Goal: Information Seeking & Learning: Compare options

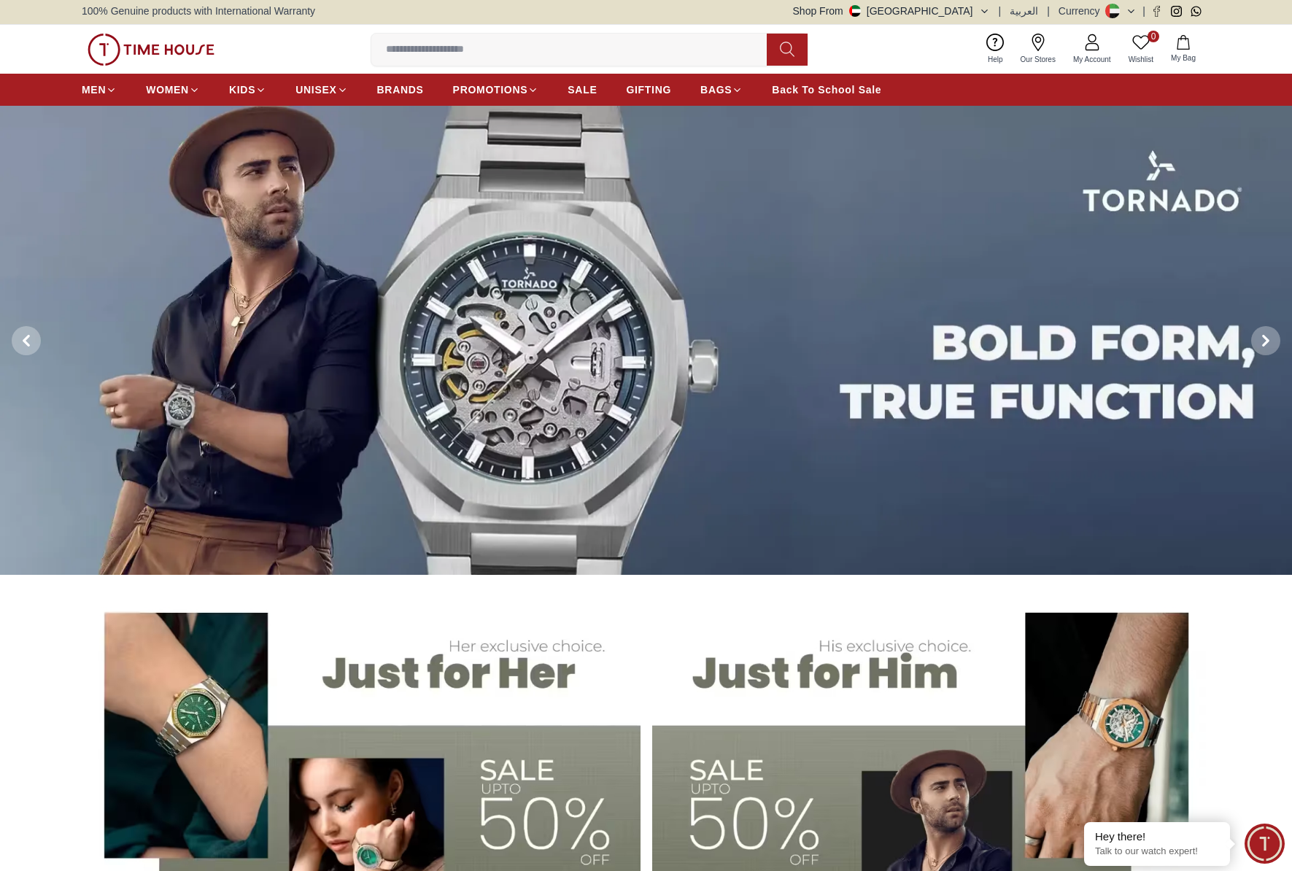
click at [133, 45] on img at bounding box center [151, 50] width 127 height 32
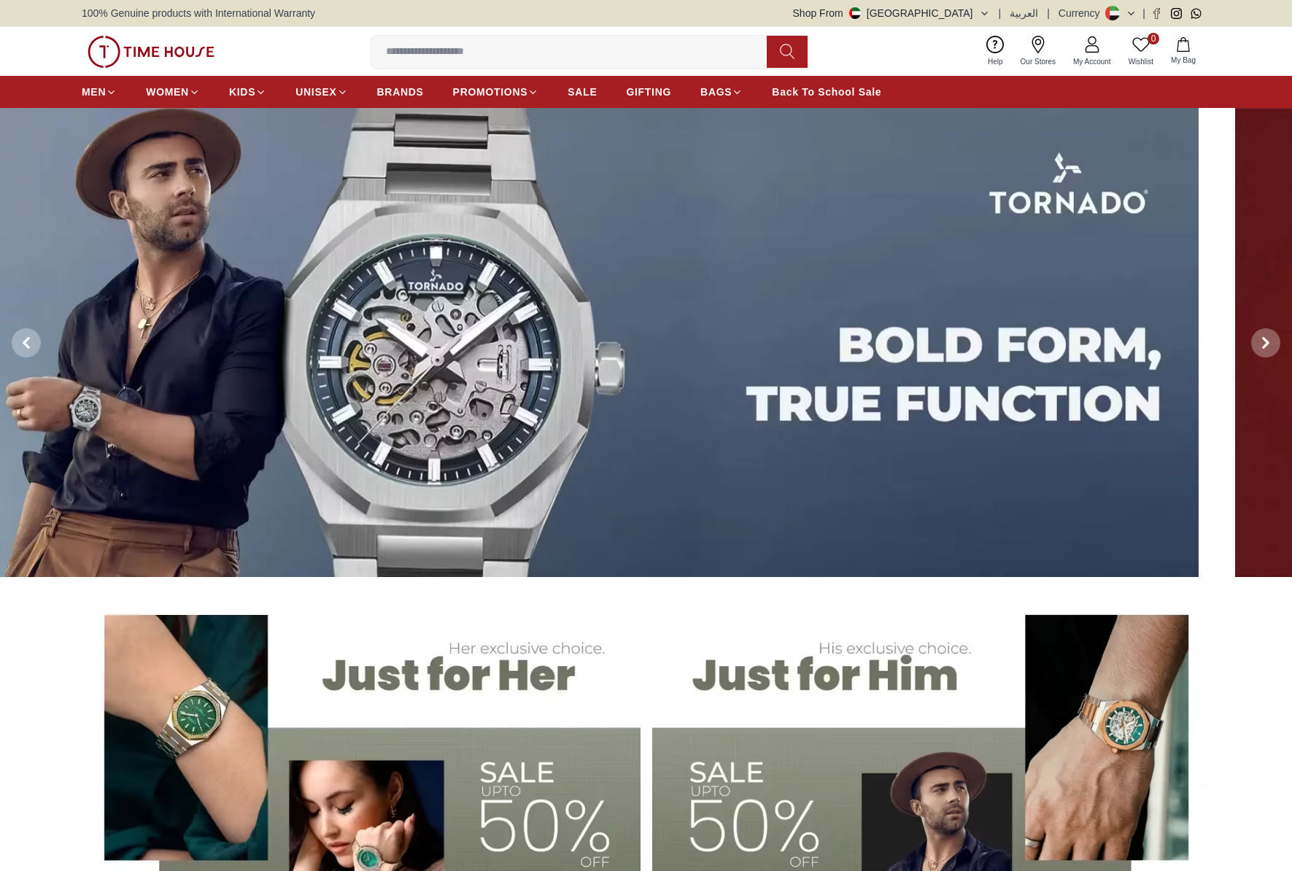
click at [74, 238] on img at bounding box center [553, 343] width 1292 height 470
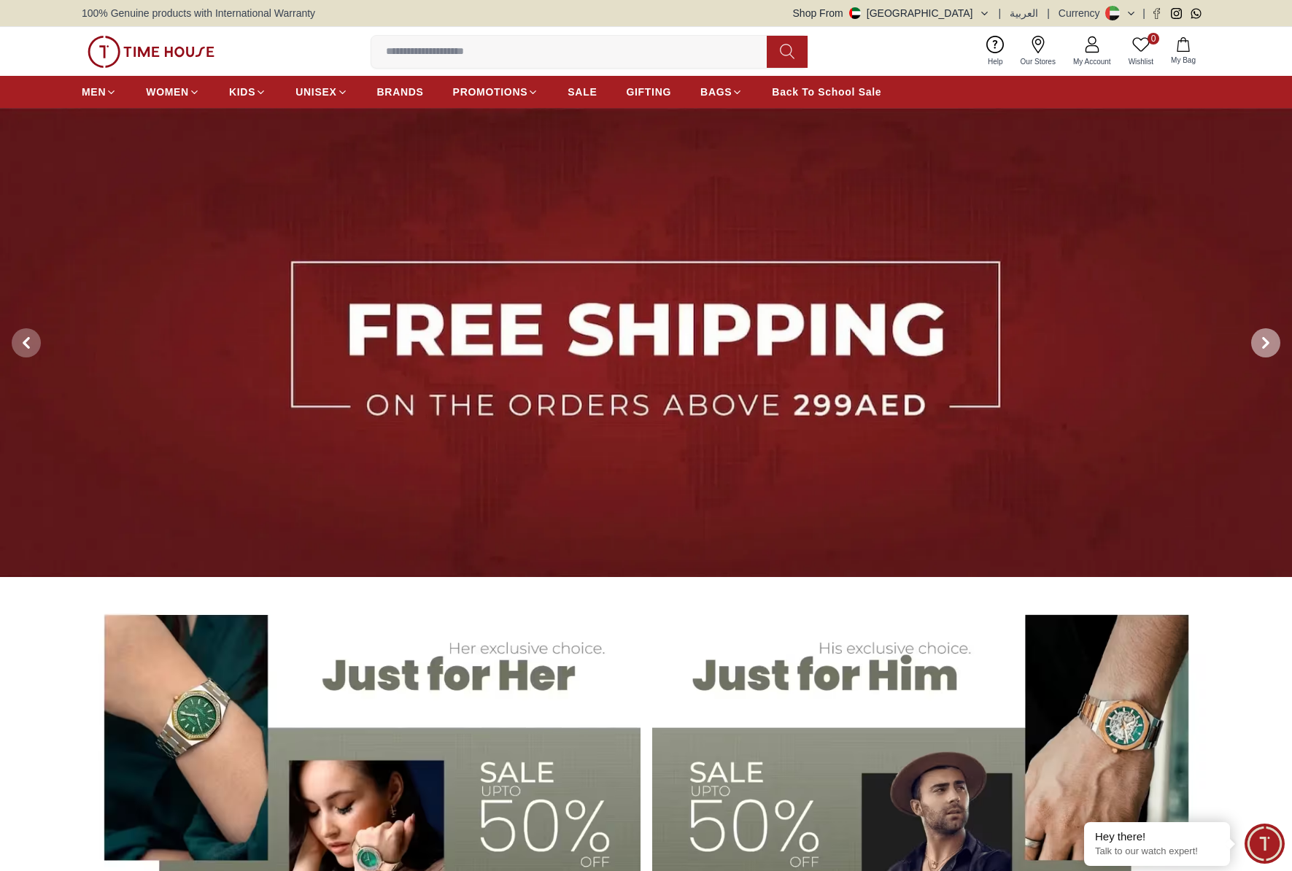
click at [1261, 346] on icon at bounding box center [1266, 343] width 12 height 12
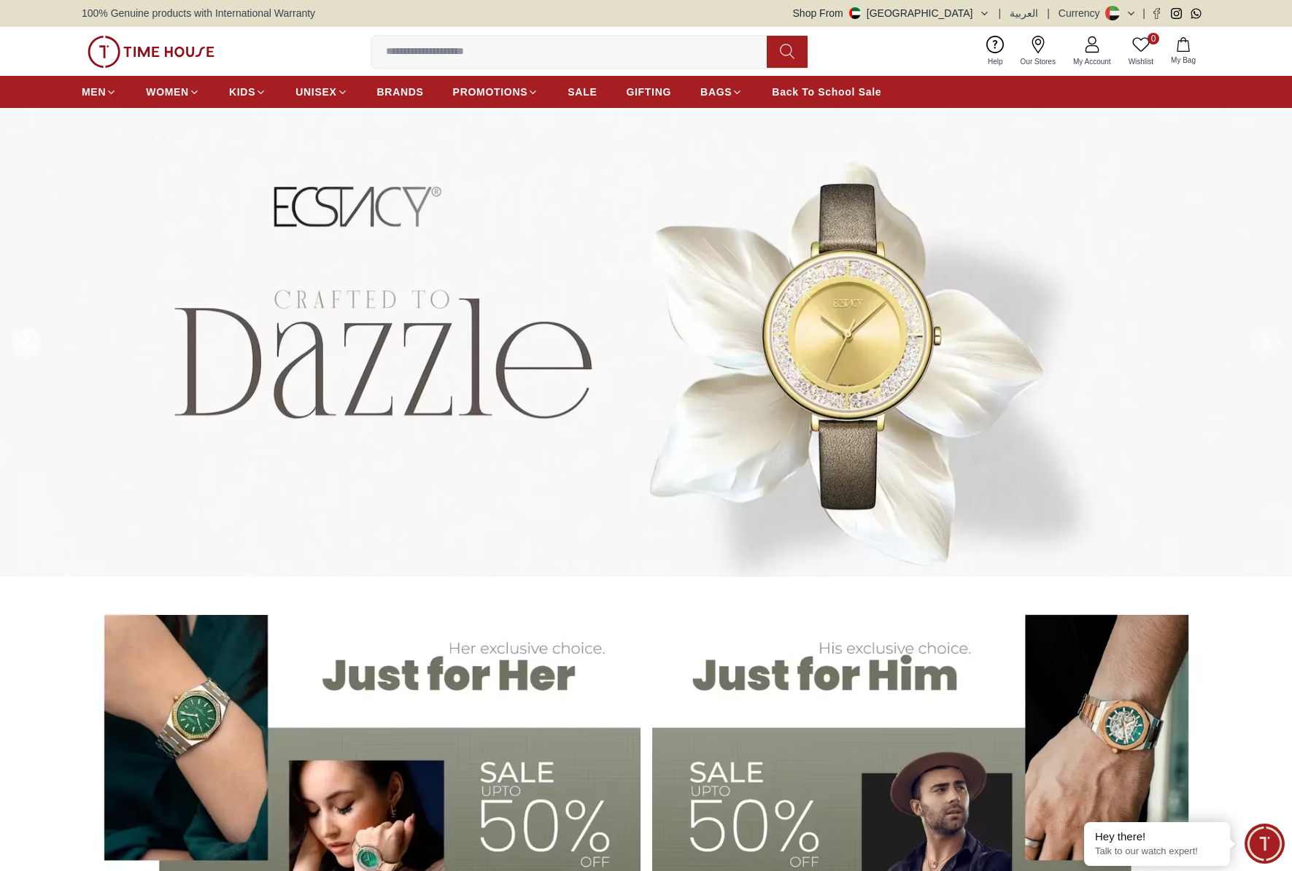
click at [19, 345] on span at bounding box center [26, 342] width 29 height 29
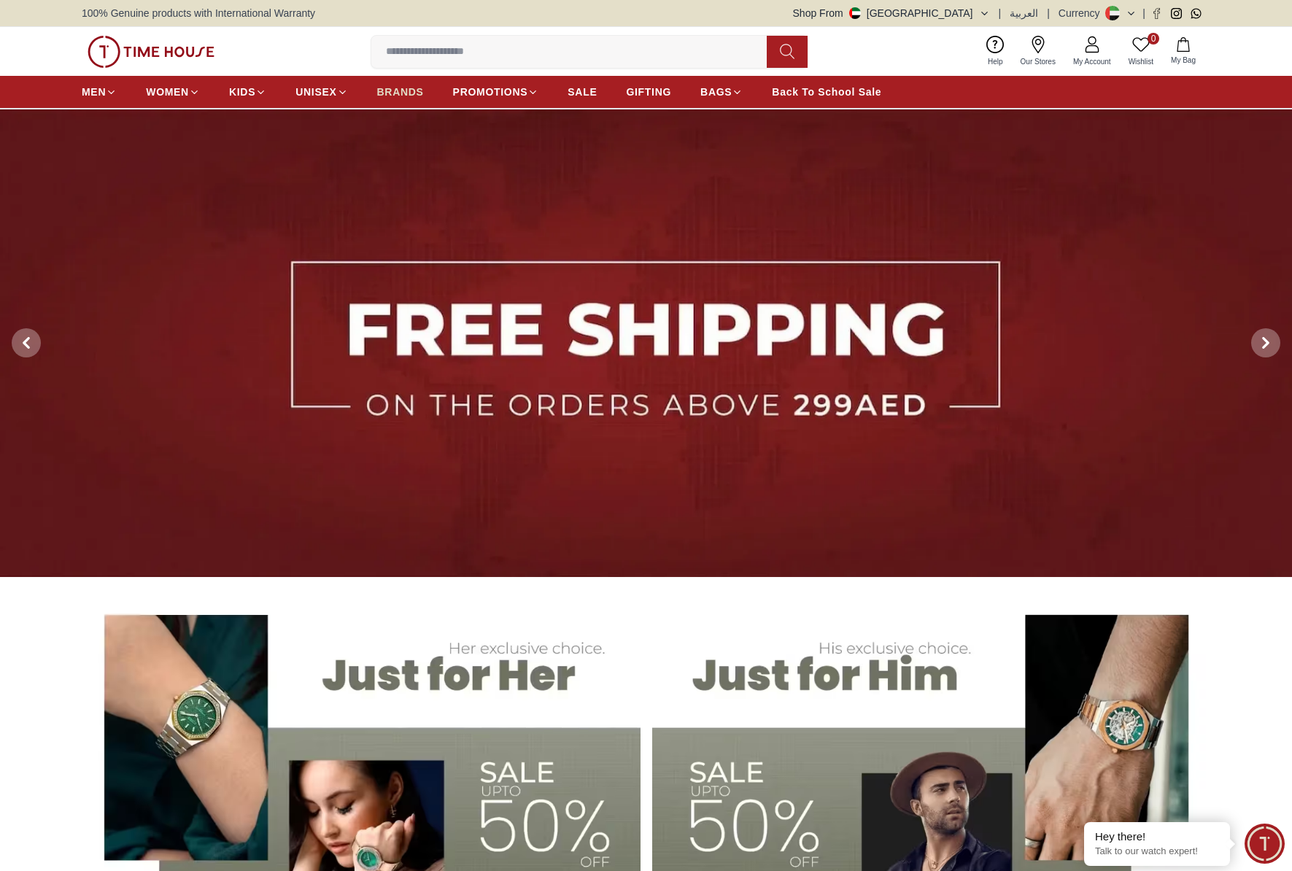
click at [402, 86] on span "BRANDS" at bounding box center [400, 92] width 47 height 15
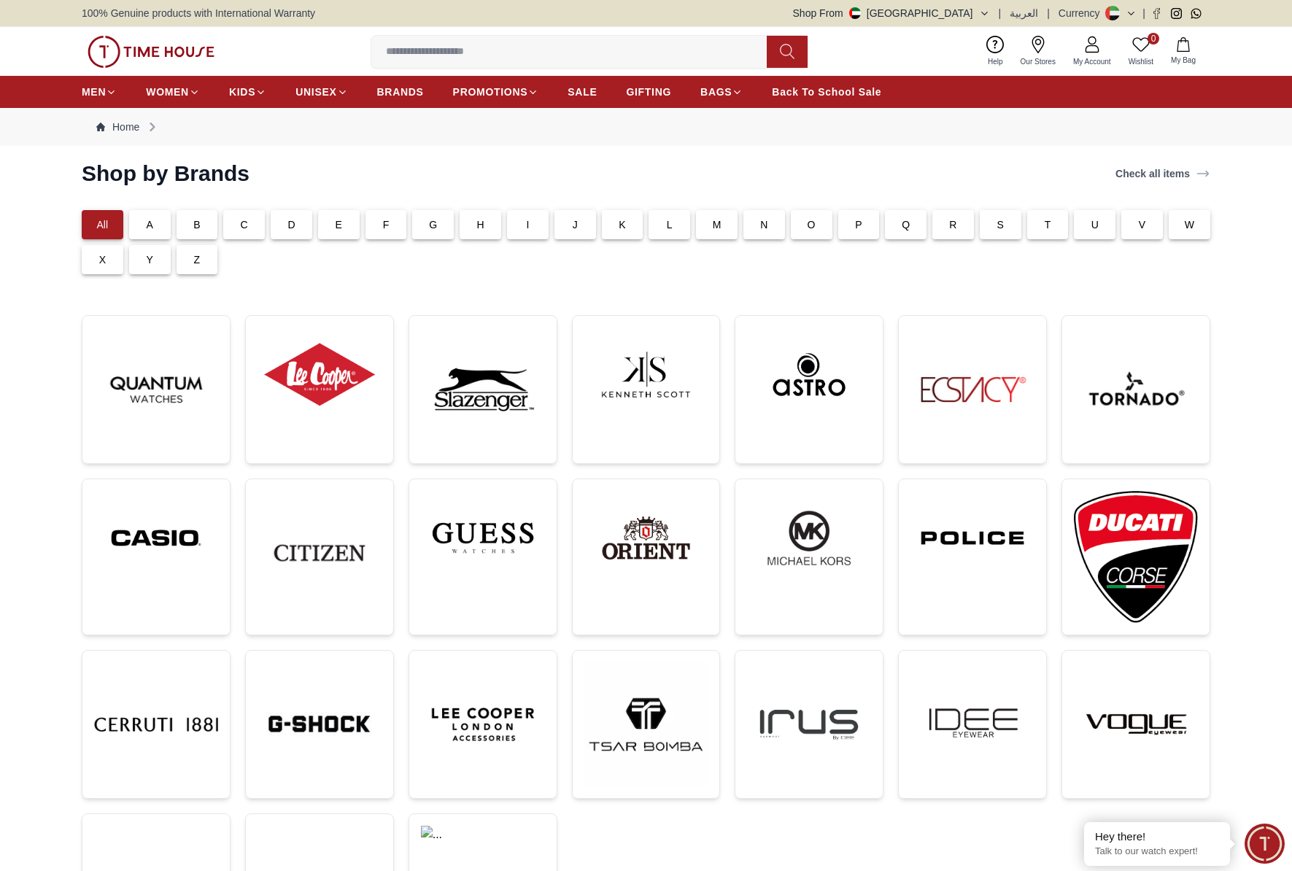
click at [1055, 213] on div "T" at bounding box center [1048, 224] width 42 height 29
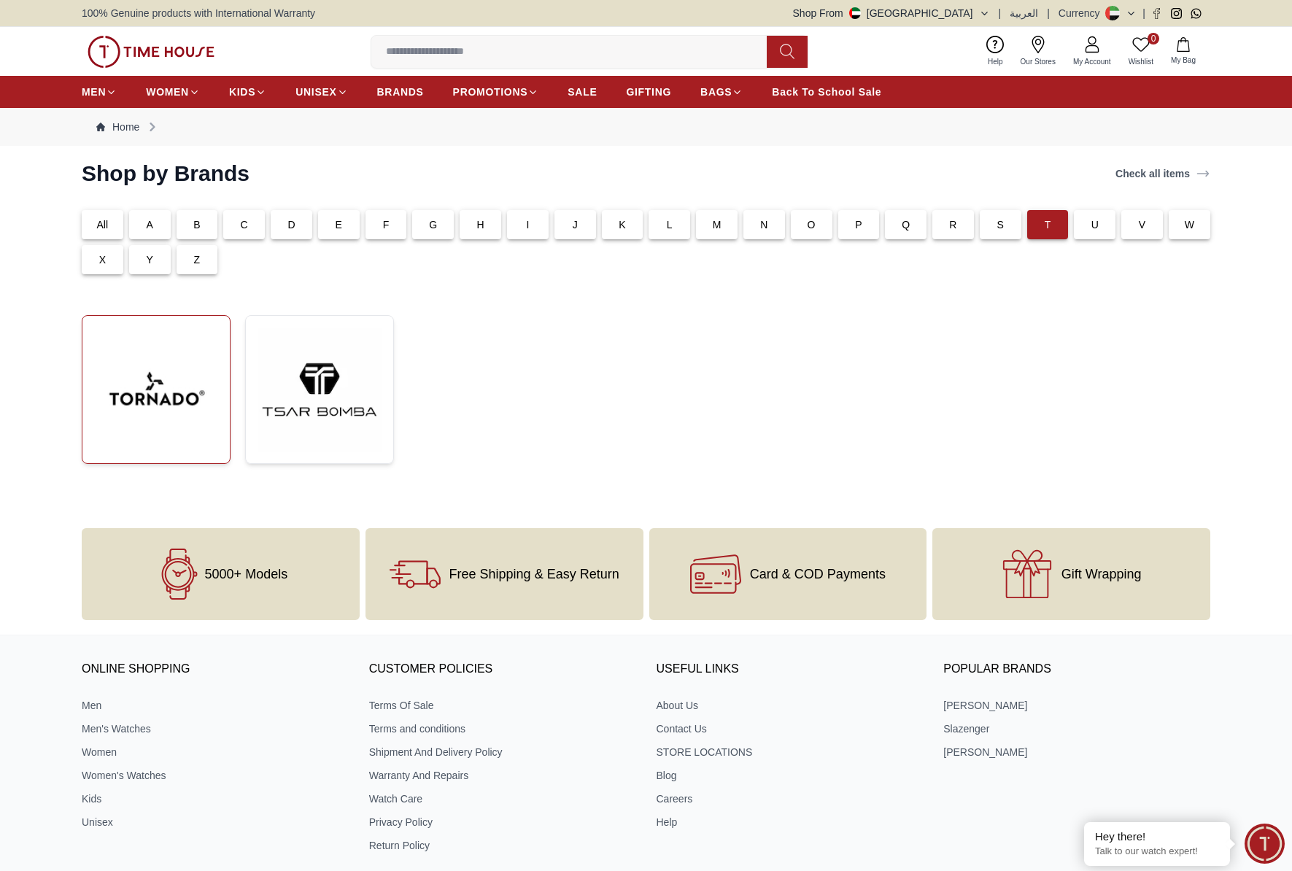
click at [152, 379] on img at bounding box center [156, 390] width 124 height 124
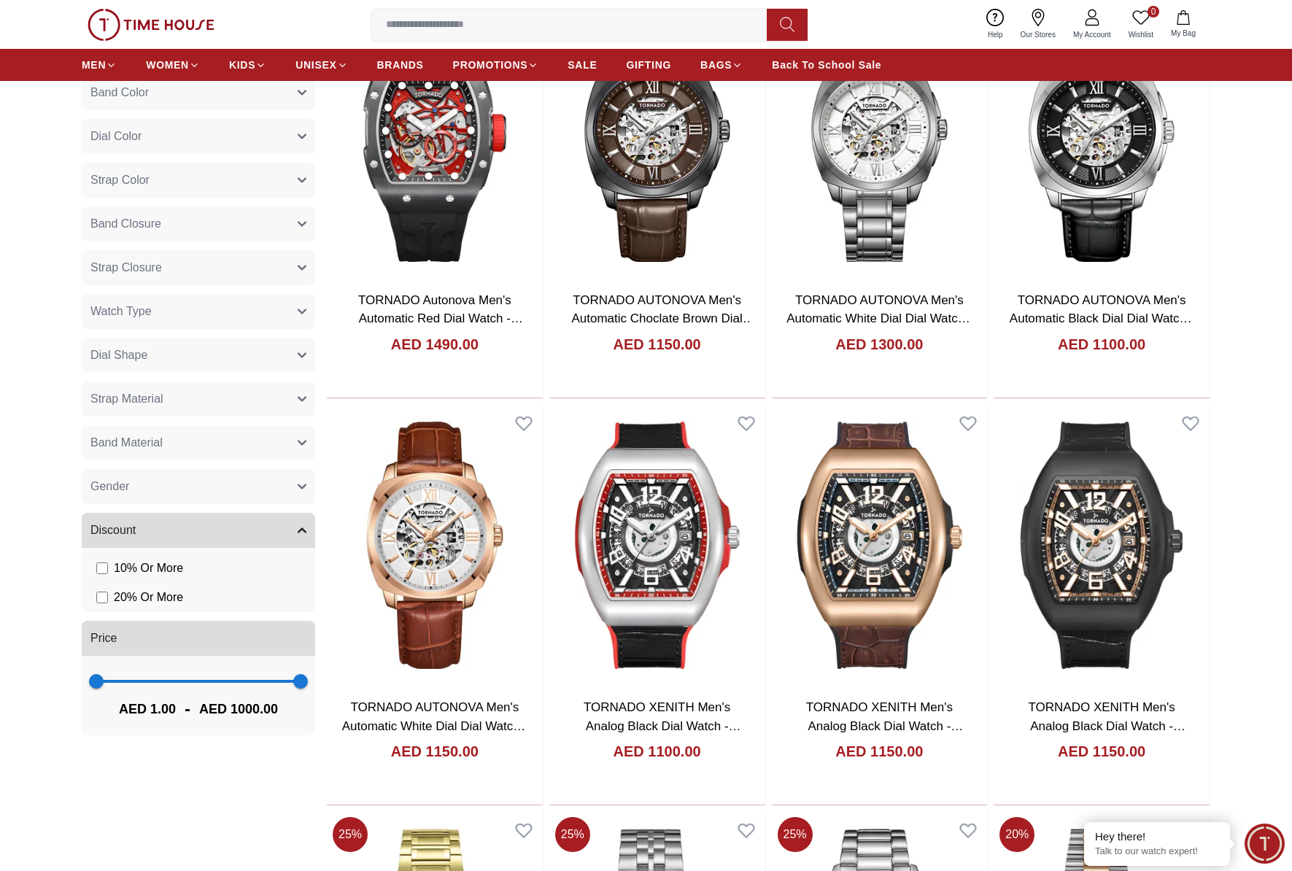
scroll to position [840, 0]
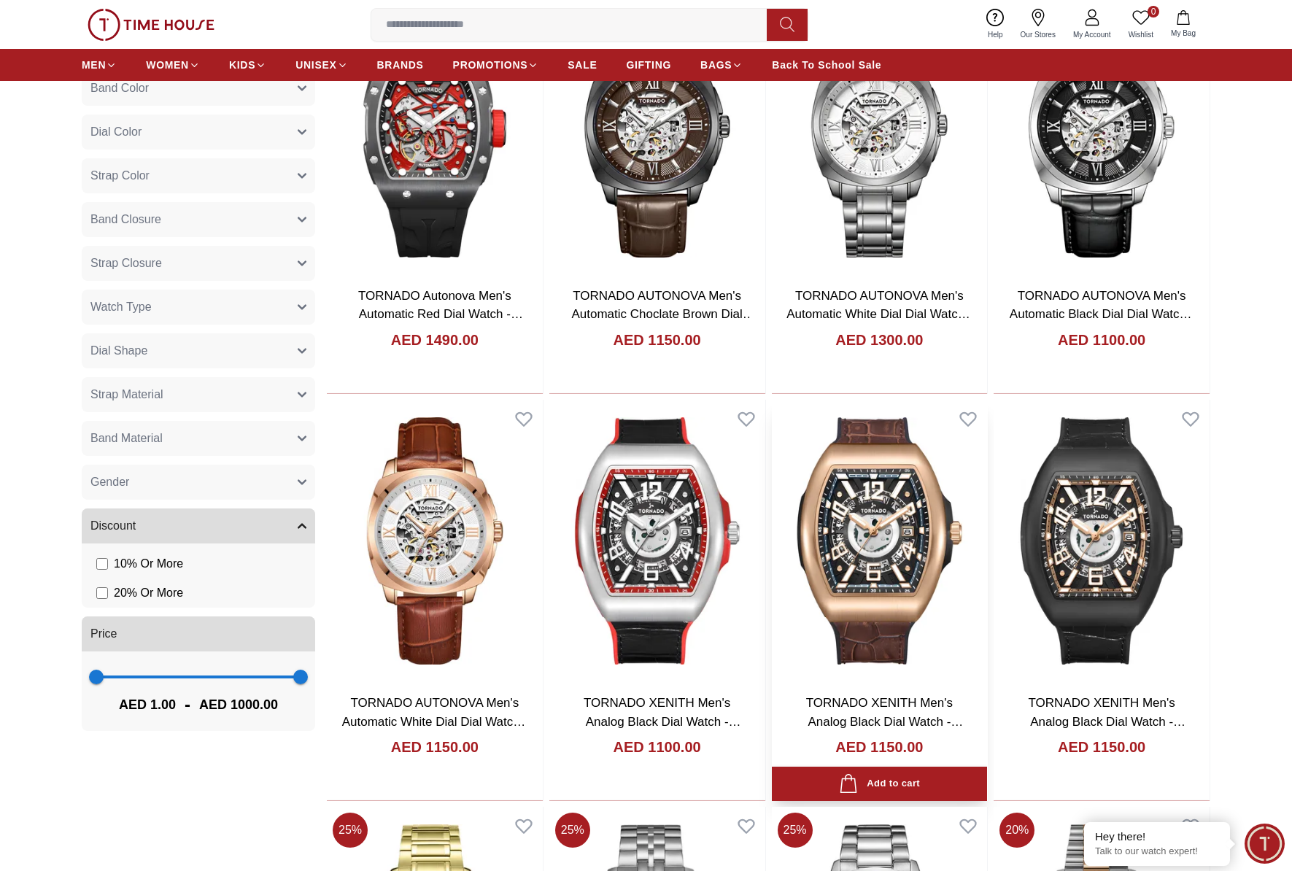
click at [902, 552] on img at bounding box center [880, 541] width 216 height 282
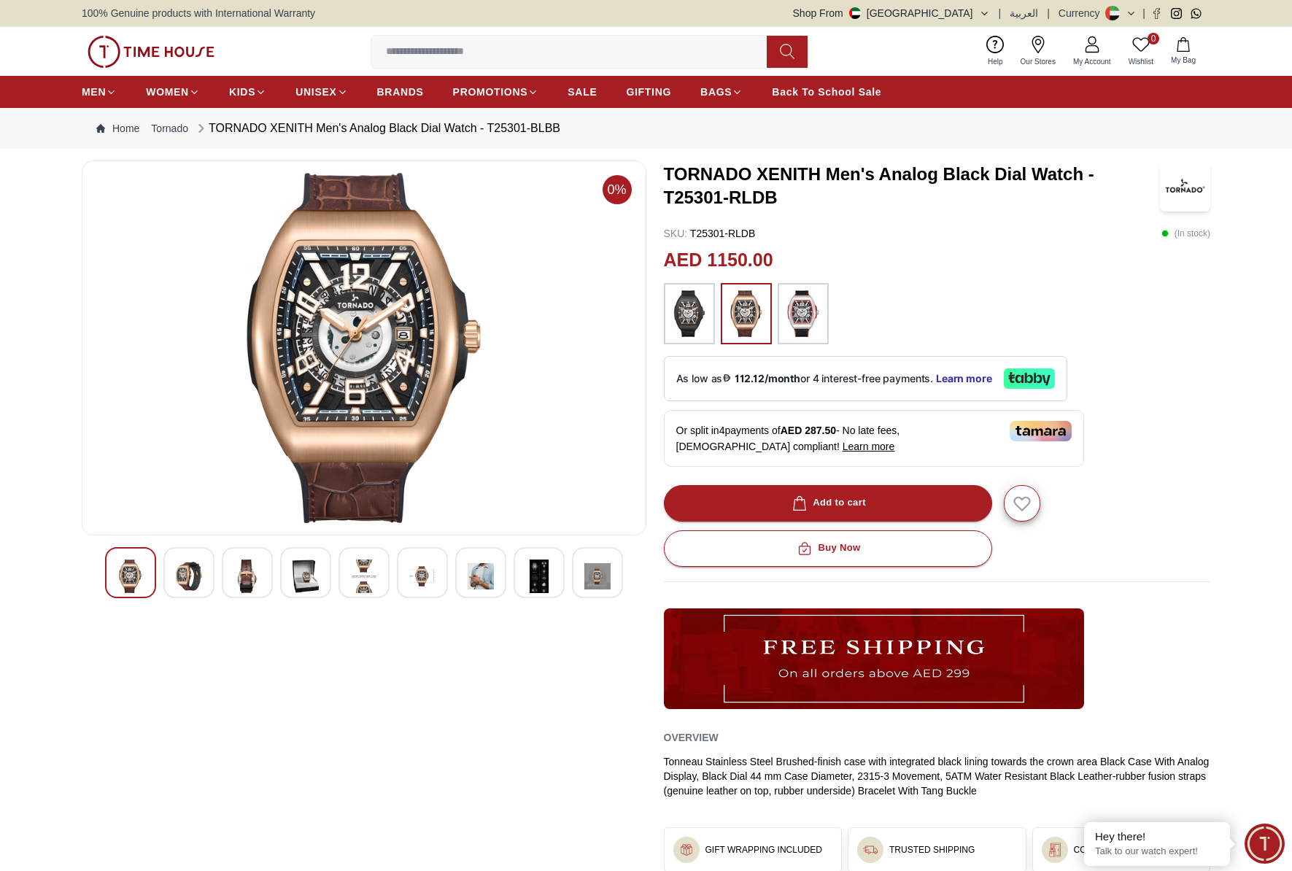
click at [180, 579] on img at bounding box center [189, 577] width 26 height 34
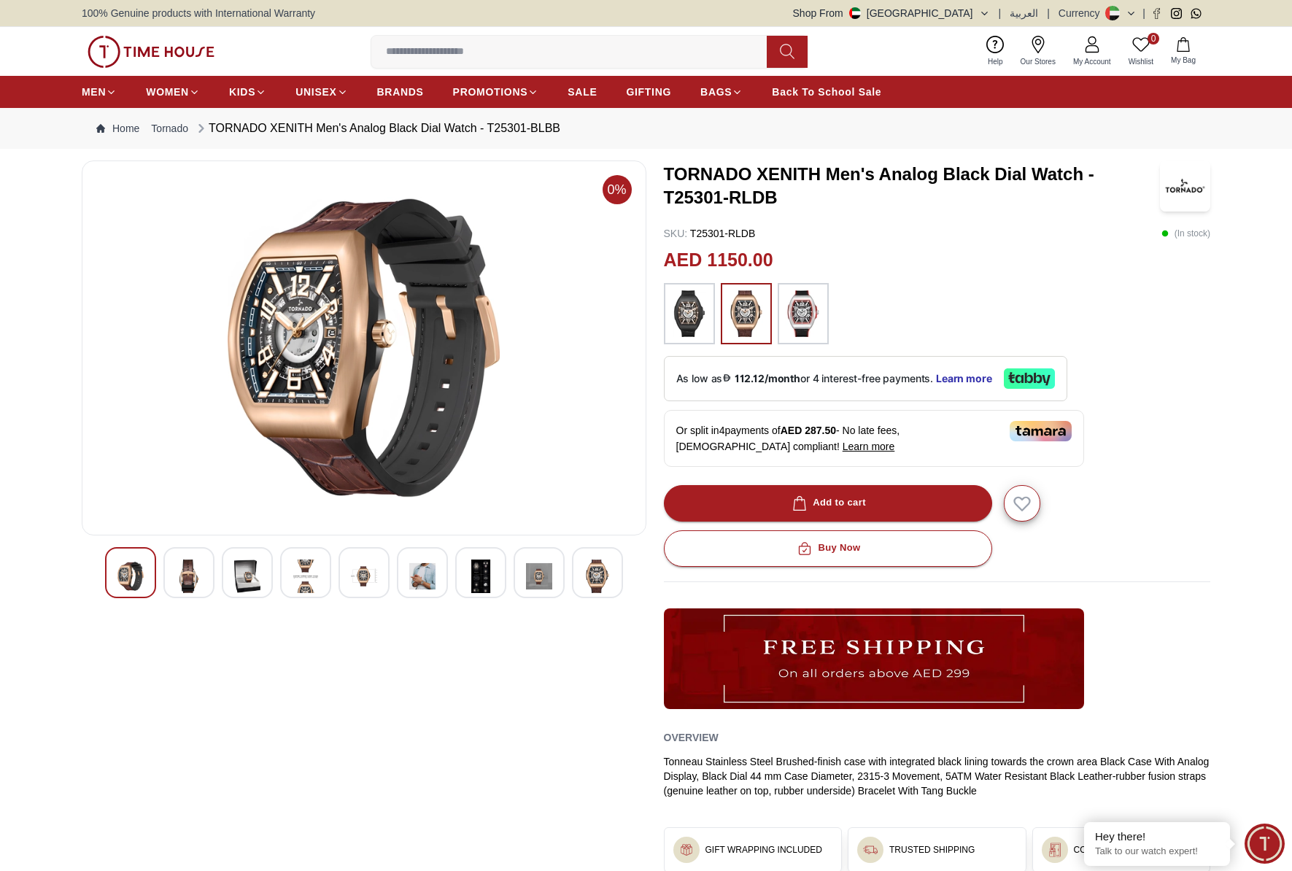
click at [251, 579] on img at bounding box center [247, 577] width 26 height 34
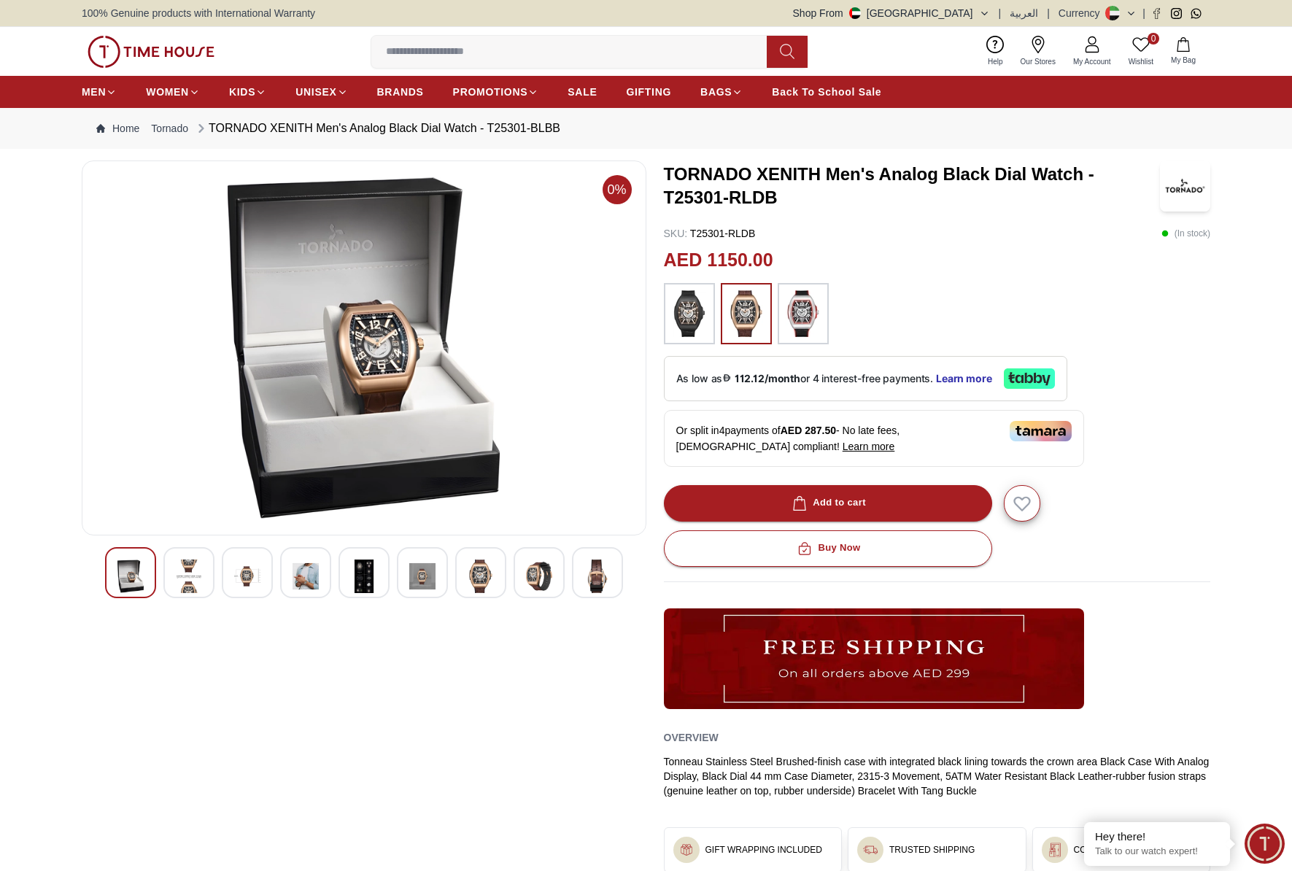
click at [309, 579] on img at bounding box center [306, 577] width 26 height 34
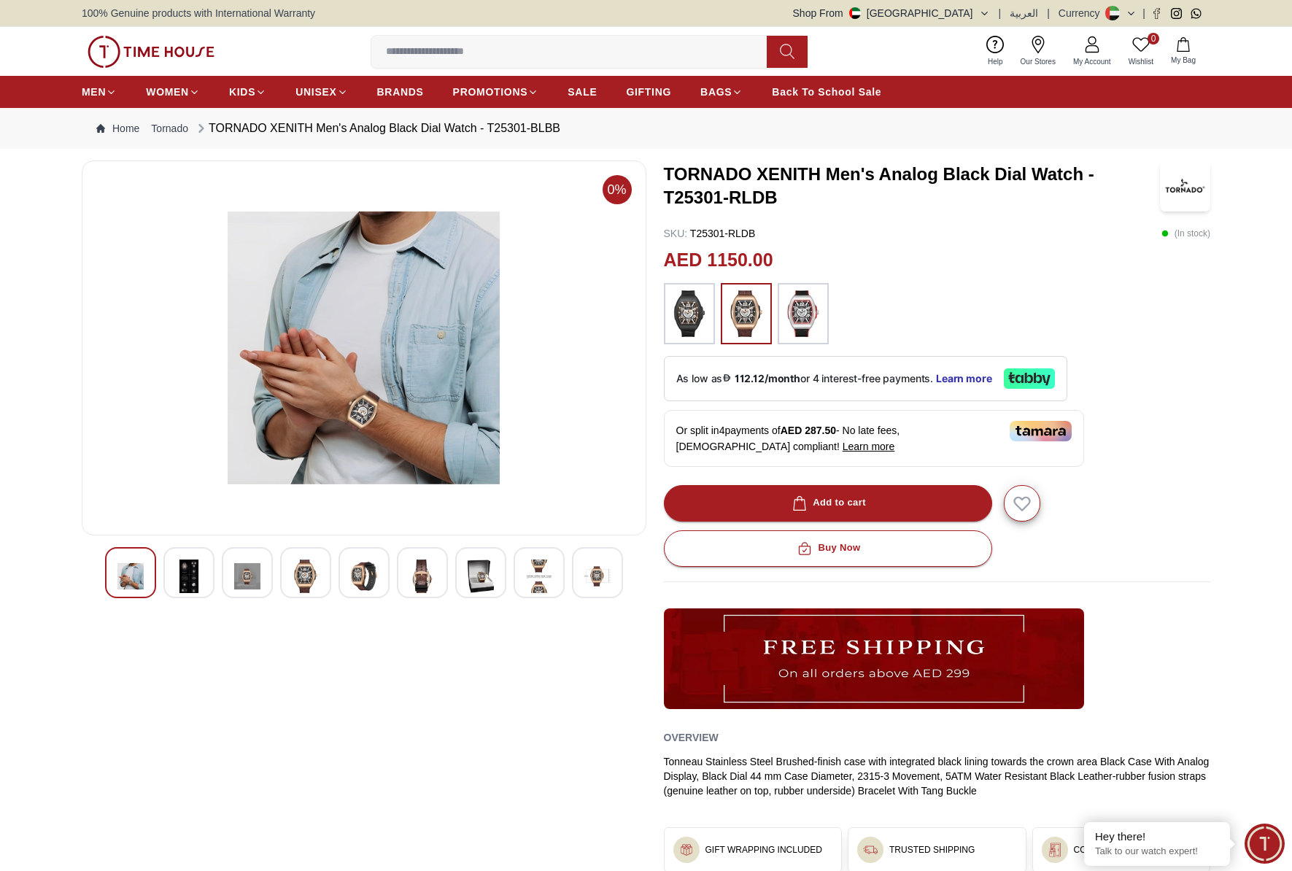
click at [301, 579] on img at bounding box center [306, 577] width 26 height 34
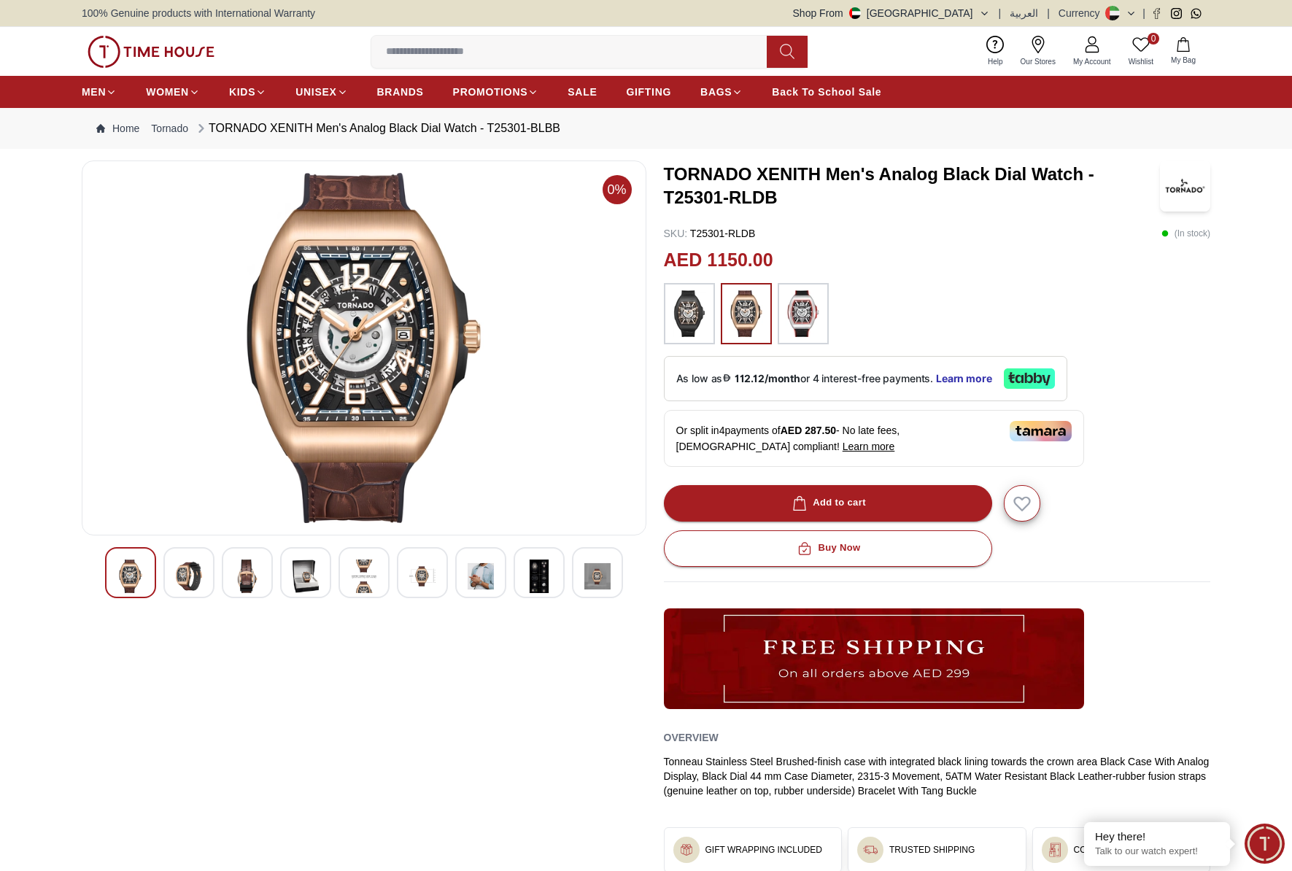
click at [301, 579] on img at bounding box center [306, 577] width 26 height 34
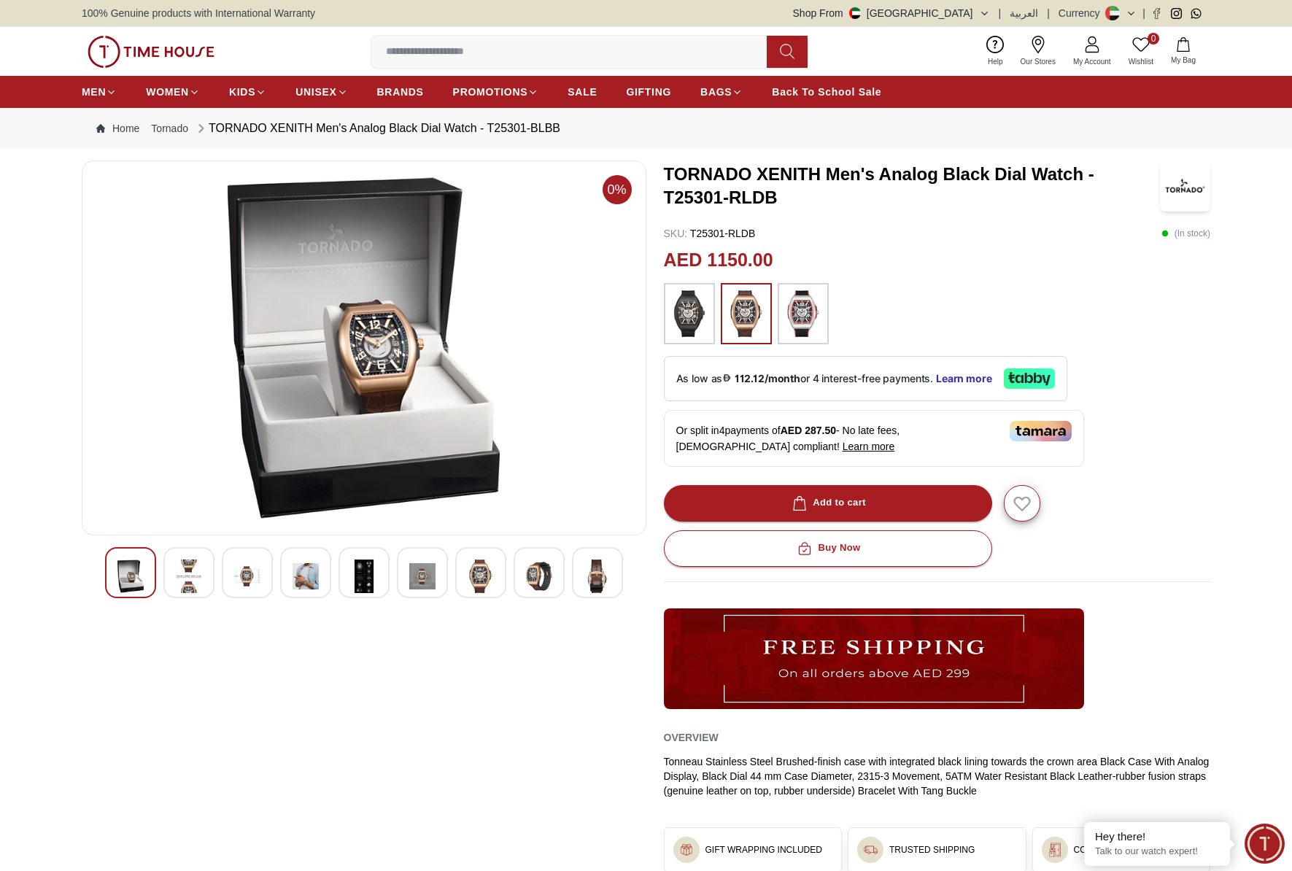
click at [368, 582] on img at bounding box center [364, 577] width 26 height 34
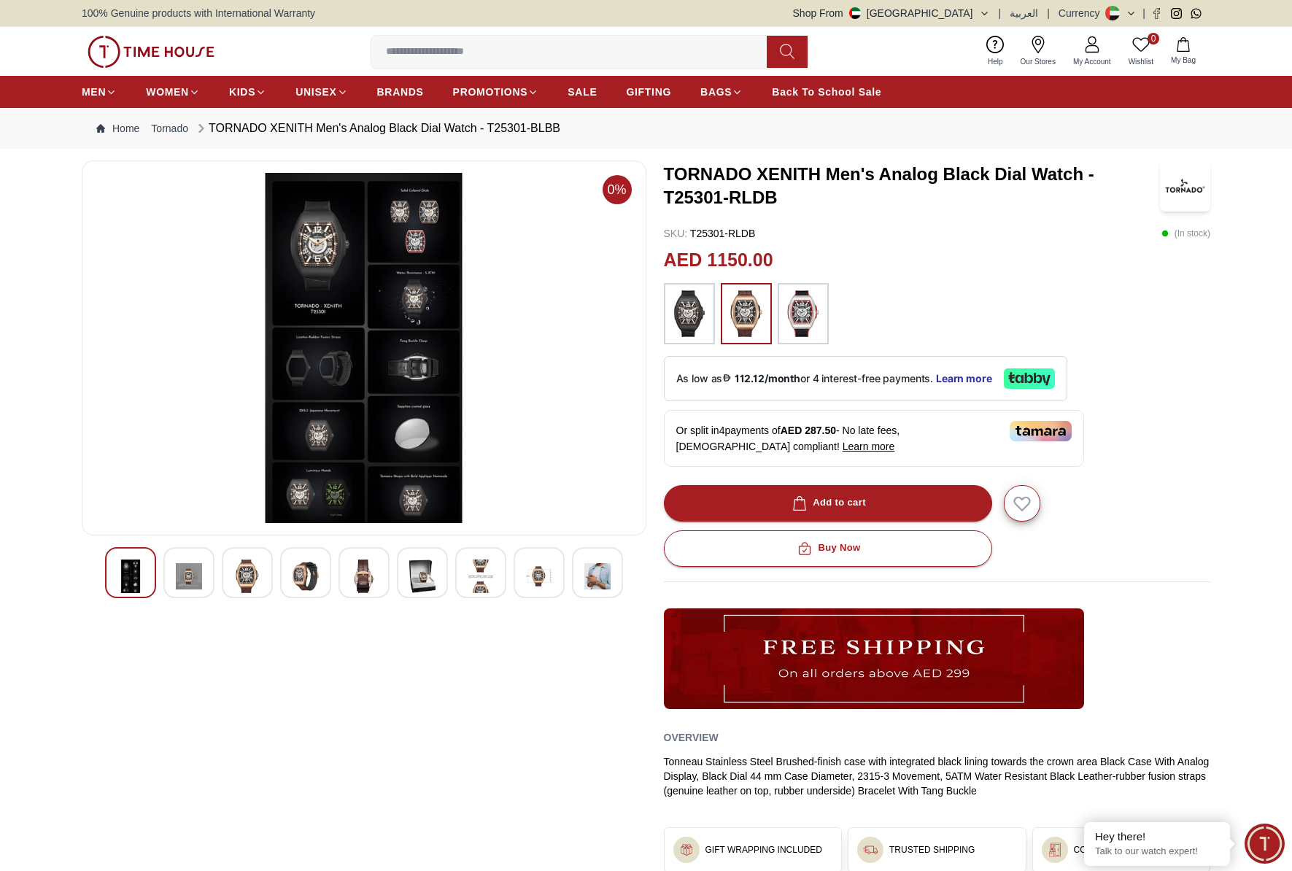
click at [417, 578] on img at bounding box center [422, 577] width 26 height 34
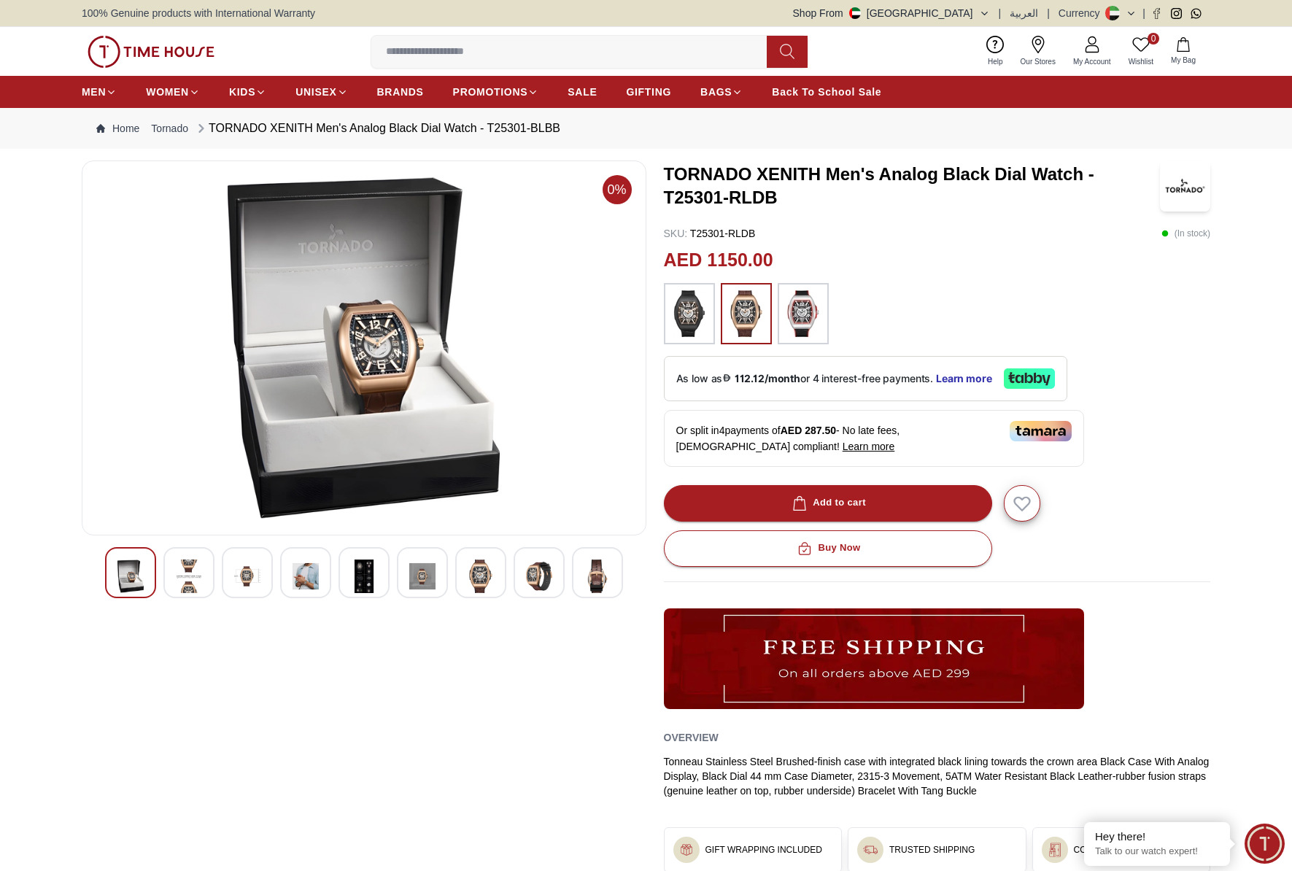
click at [468, 579] on img at bounding box center [481, 577] width 26 height 34
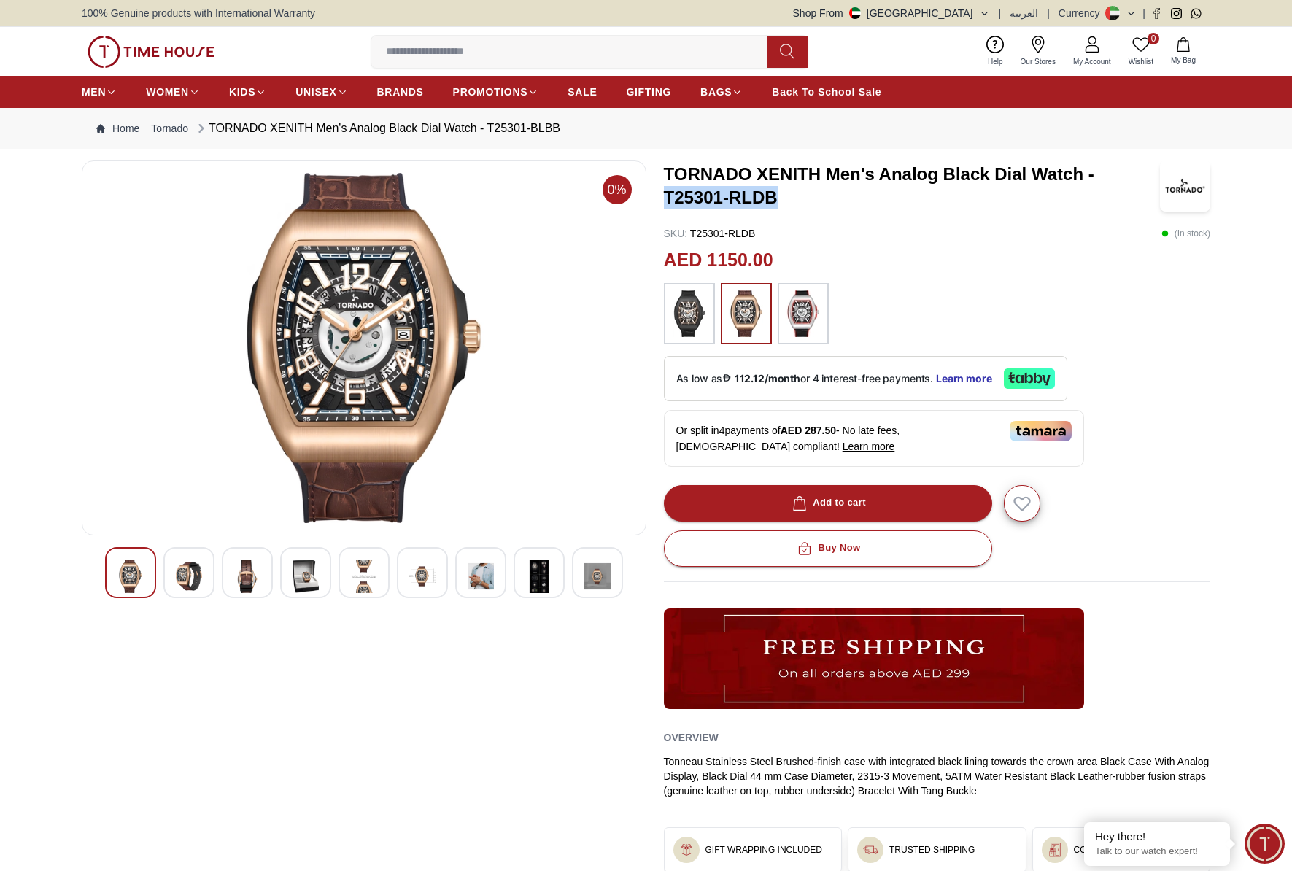
drag, startPoint x: 663, startPoint y: 197, endPoint x: 828, endPoint y: 189, distance: 165.8
click at [828, 189] on div "0% TORNADO XENITH Men's Analog Black Dial Watch - T25301-RLDB SKU : T25301-RLDB…" at bounding box center [646, 538] width 1129 height 755
click at [828, 189] on h3 "TORNADO XENITH Men's Analog Black Dial Watch - T25301-RLDB" at bounding box center [912, 186] width 496 height 47
click at [794, 310] on img at bounding box center [803, 313] width 36 height 47
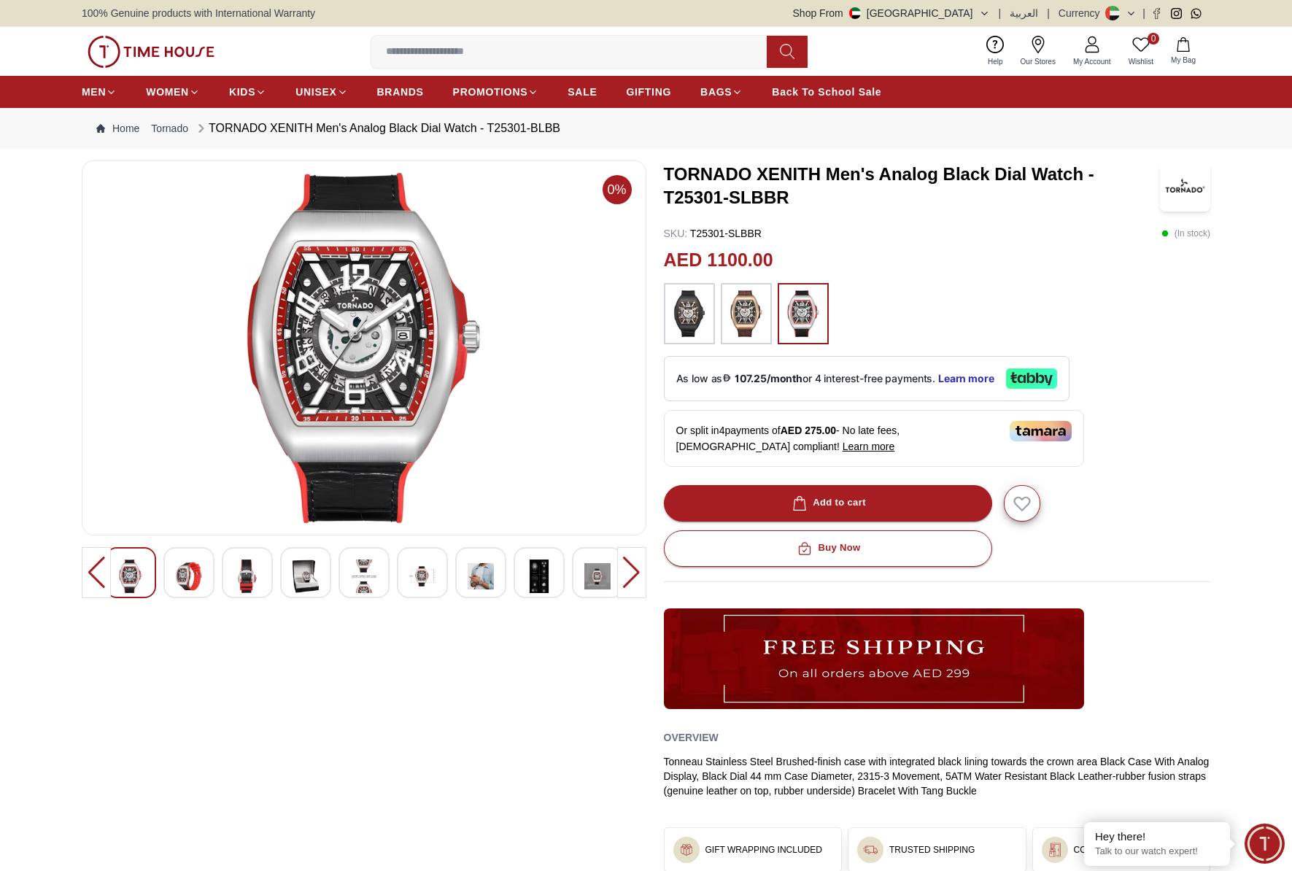
click at [725, 308] on div at bounding box center [746, 313] width 51 height 61
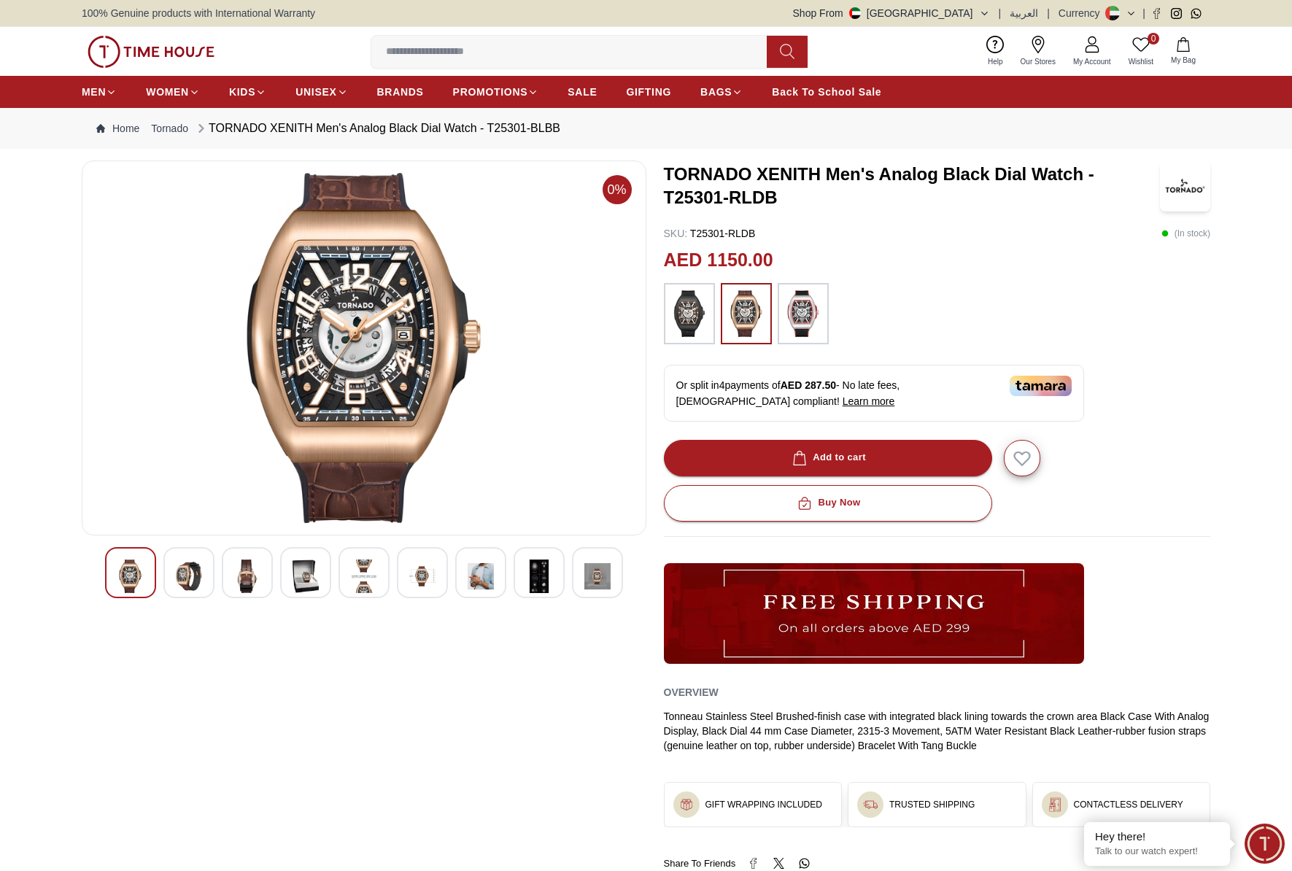
click at [748, 314] on img at bounding box center [746, 313] width 36 height 47
click at [816, 320] on img at bounding box center [803, 313] width 36 height 47
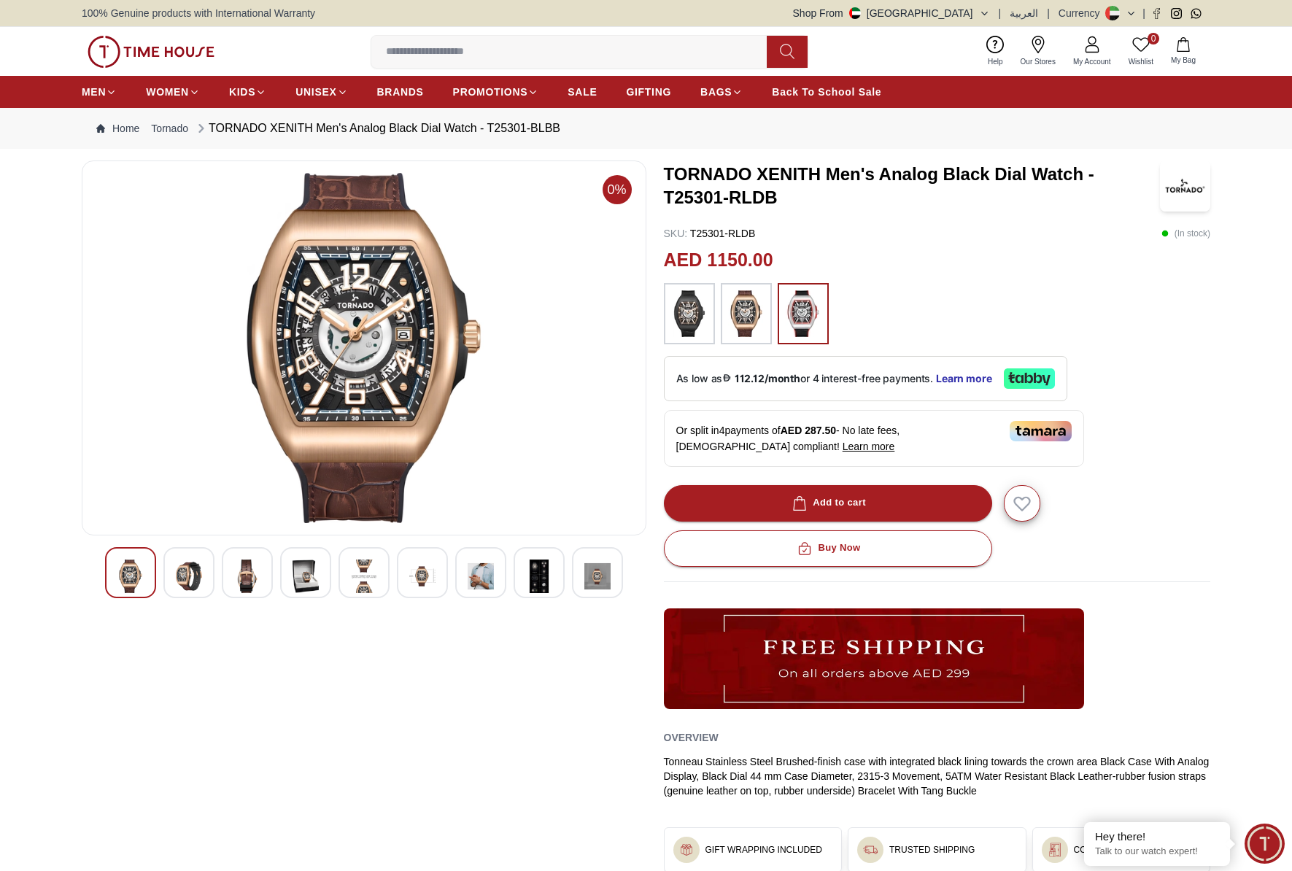
click at [739, 320] on img at bounding box center [746, 313] width 36 height 47
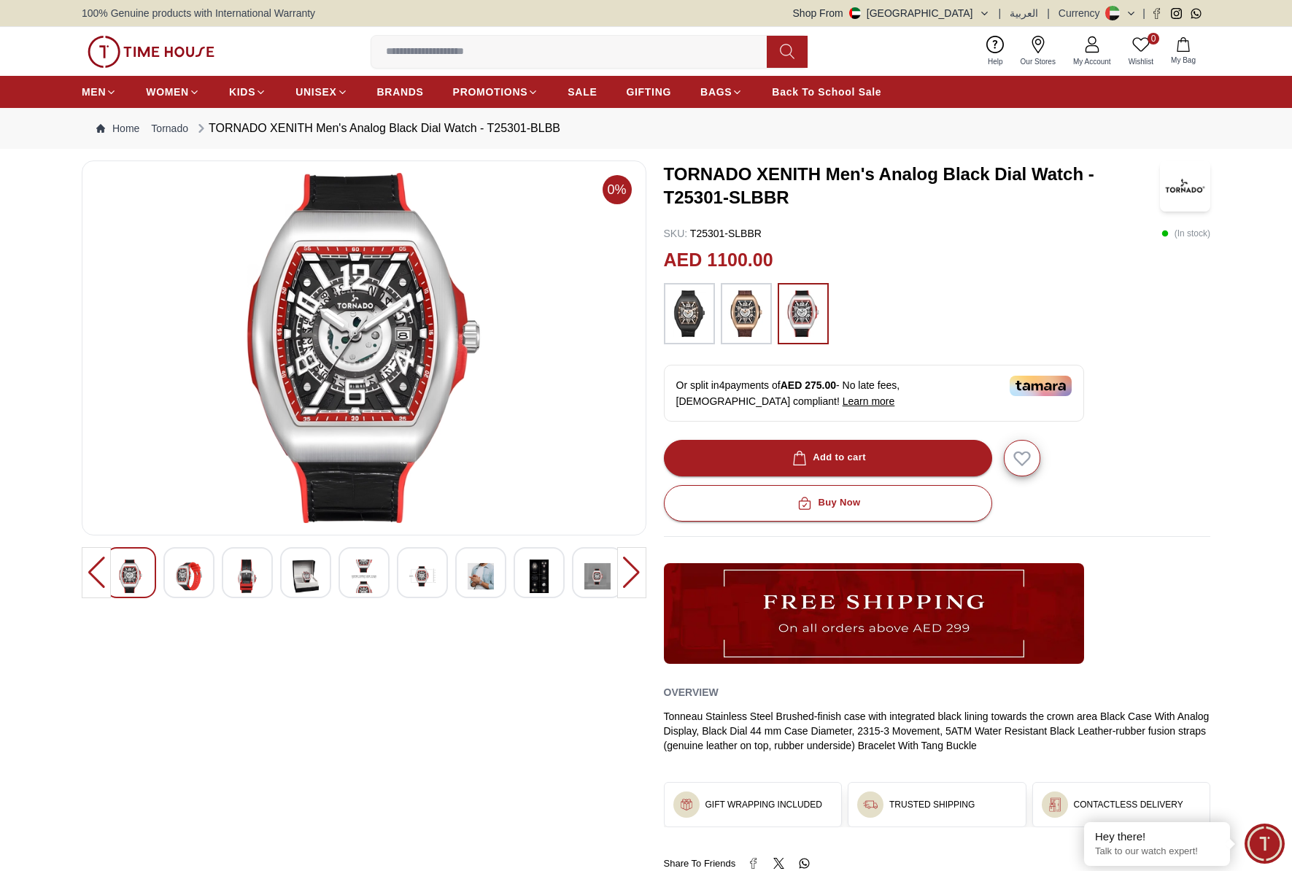
click at [701, 319] on img at bounding box center [689, 313] width 36 height 47
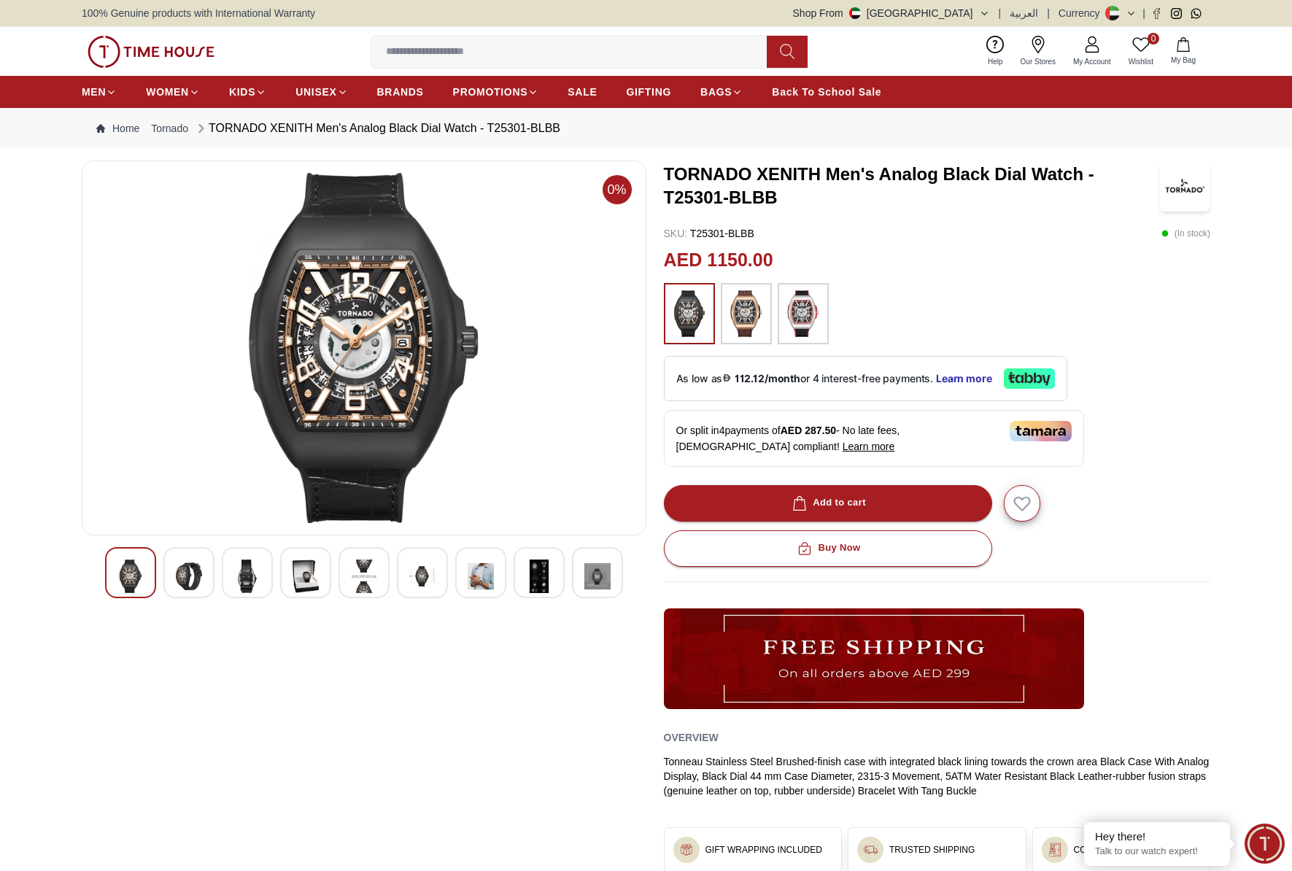
click at [744, 317] on img at bounding box center [746, 313] width 36 height 47
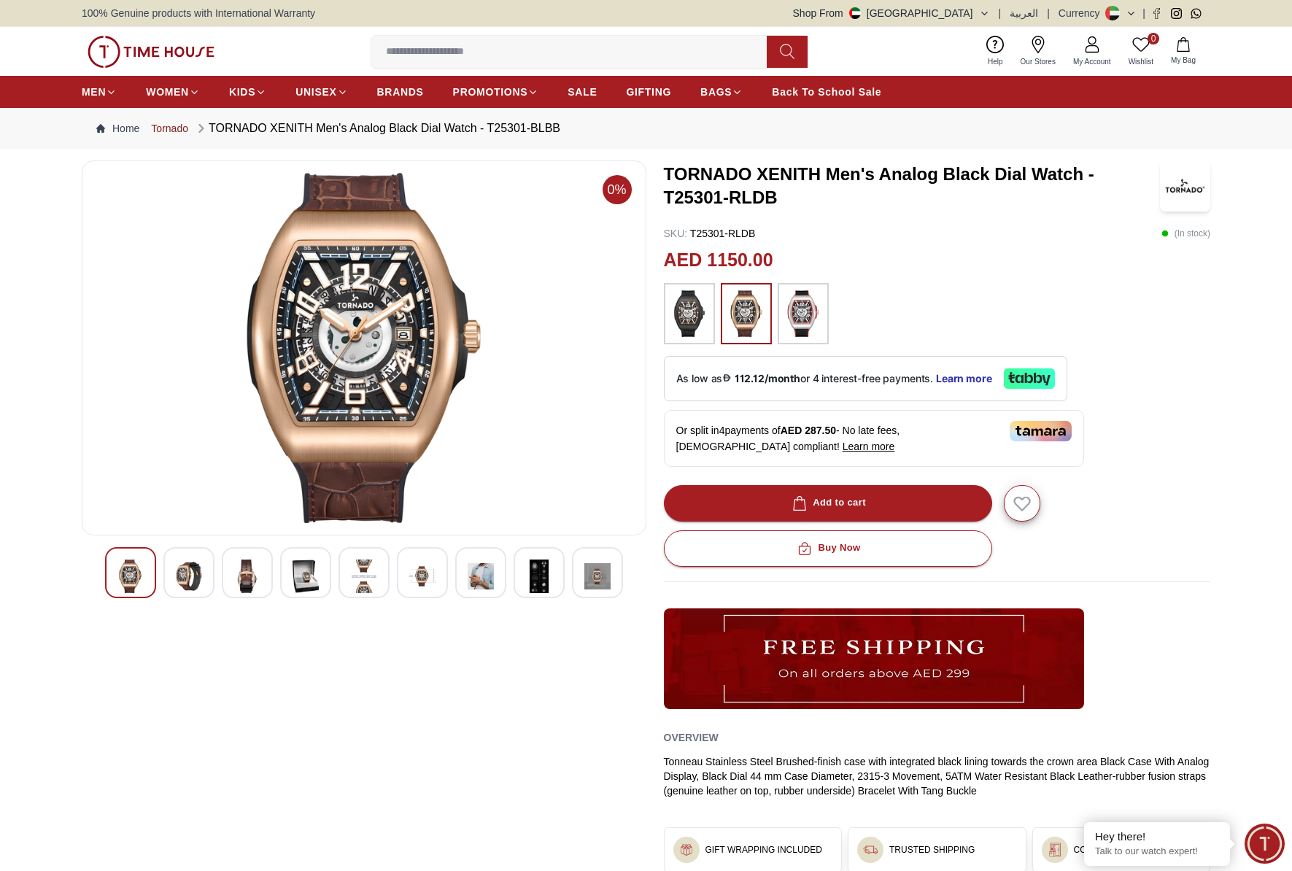
click at [185, 129] on link "Tornado" at bounding box center [169, 128] width 37 height 15
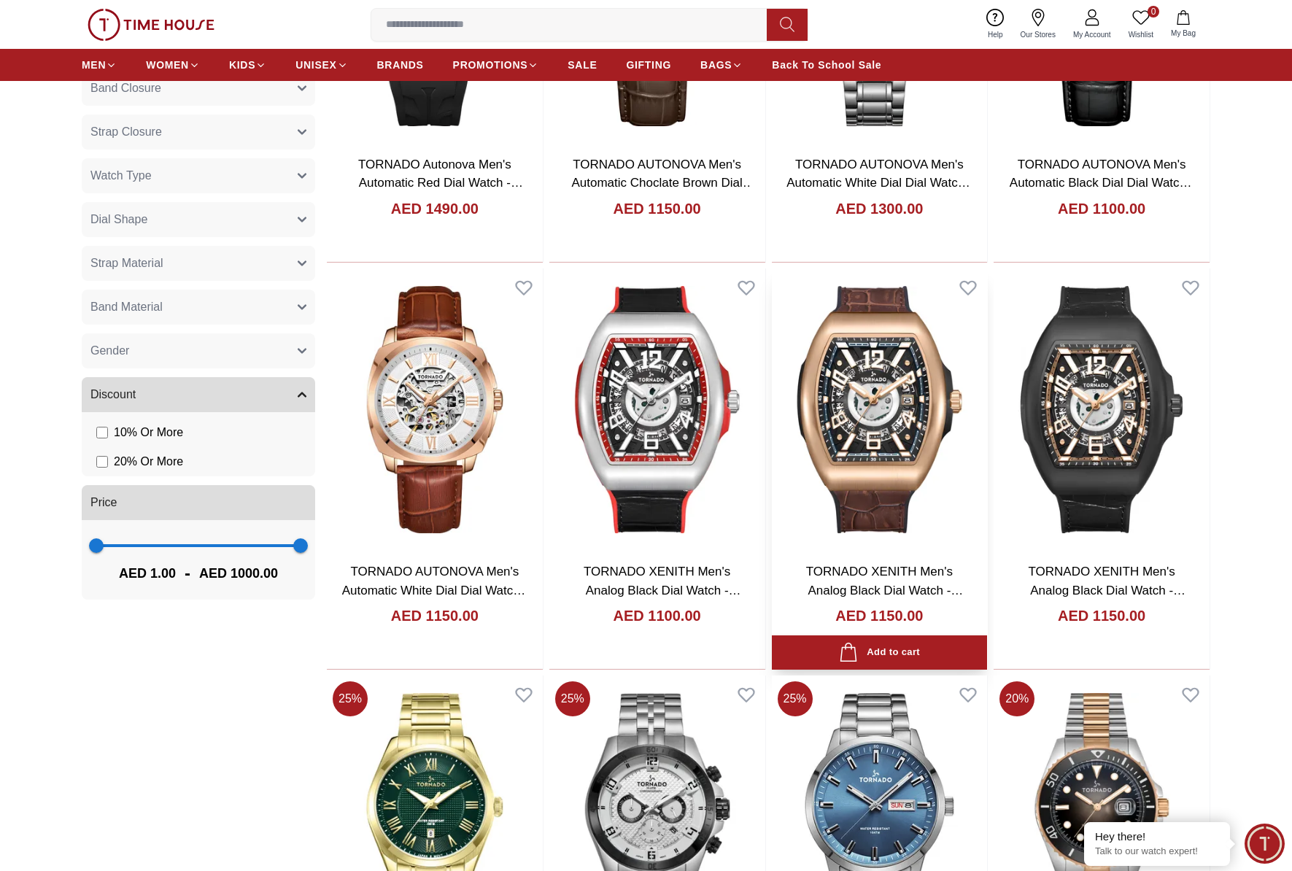
scroll to position [973, 0]
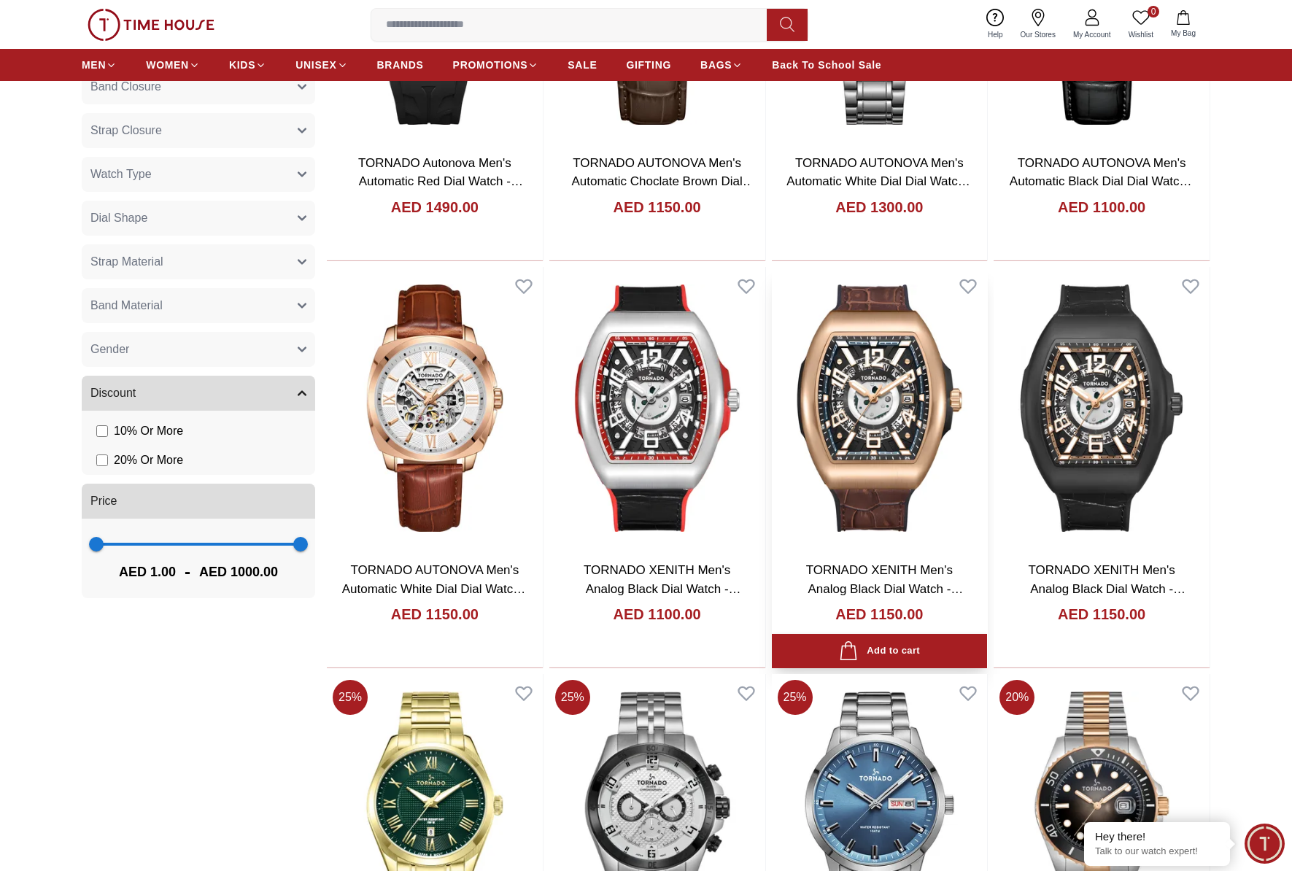
click at [828, 441] on img at bounding box center [880, 408] width 216 height 282
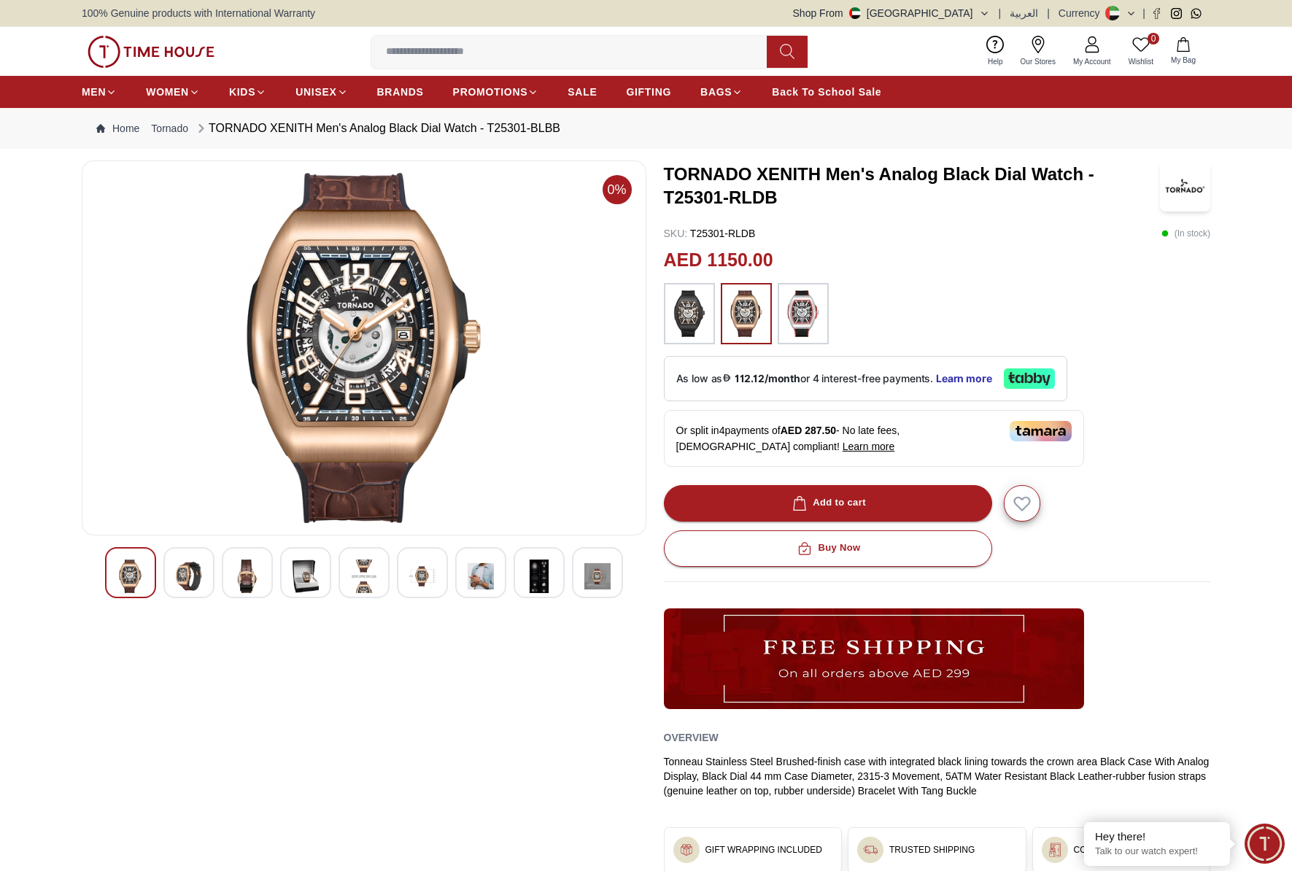
click at [801, 317] on img at bounding box center [803, 313] width 36 height 47
click at [744, 320] on img at bounding box center [746, 313] width 36 height 47
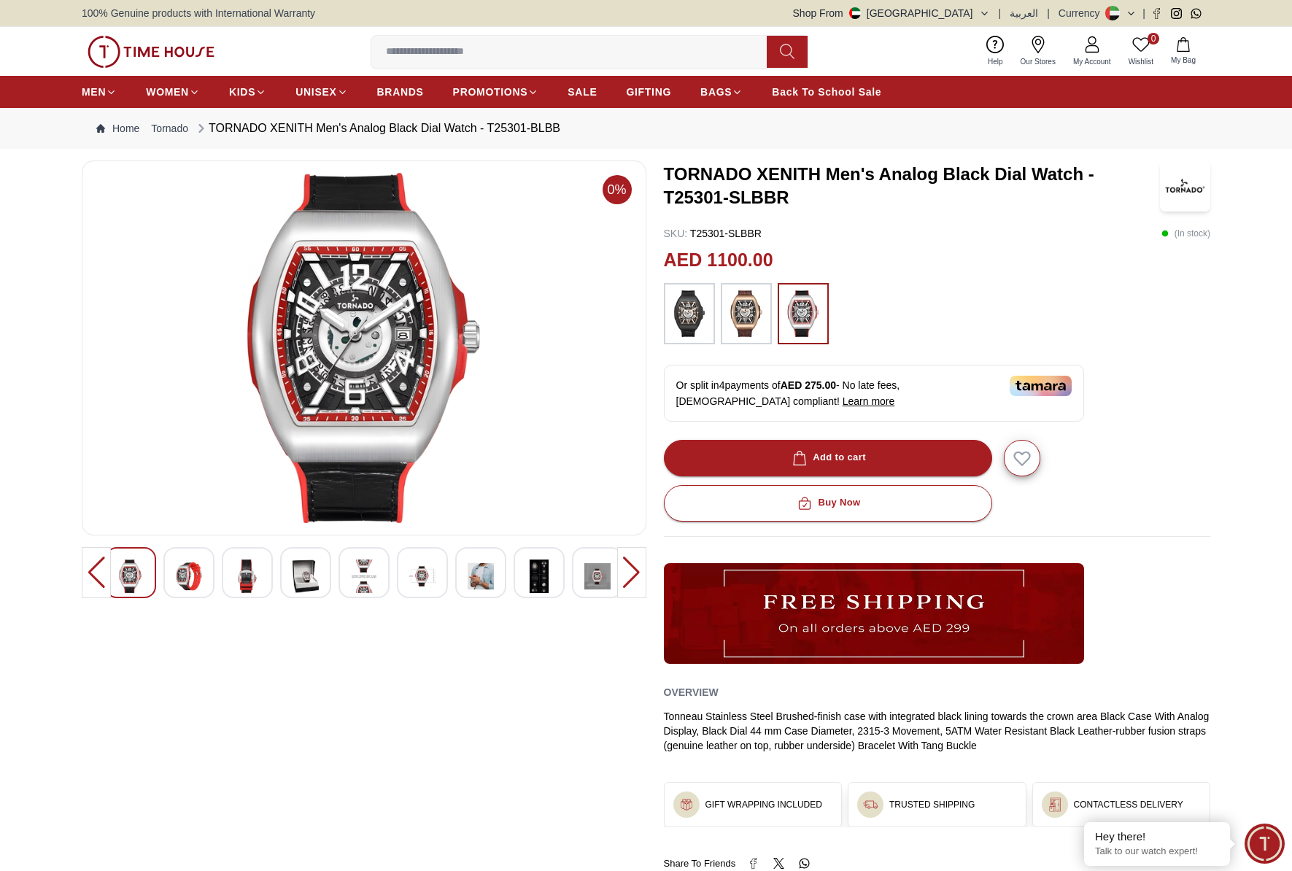
click at [629, 578] on div at bounding box center [631, 572] width 29 height 51
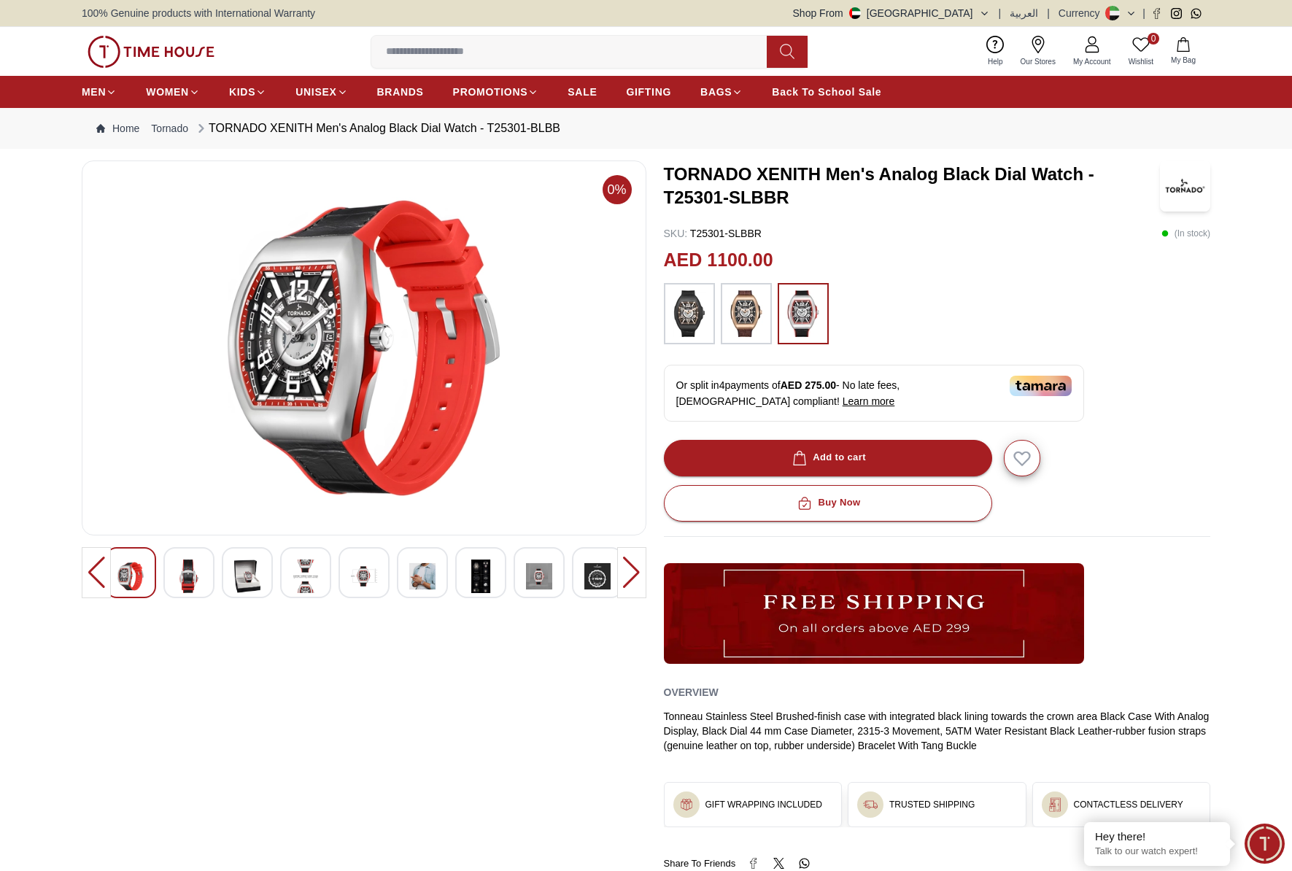
click at [185, 573] on img at bounding box center [189, 577] width 26 height 34
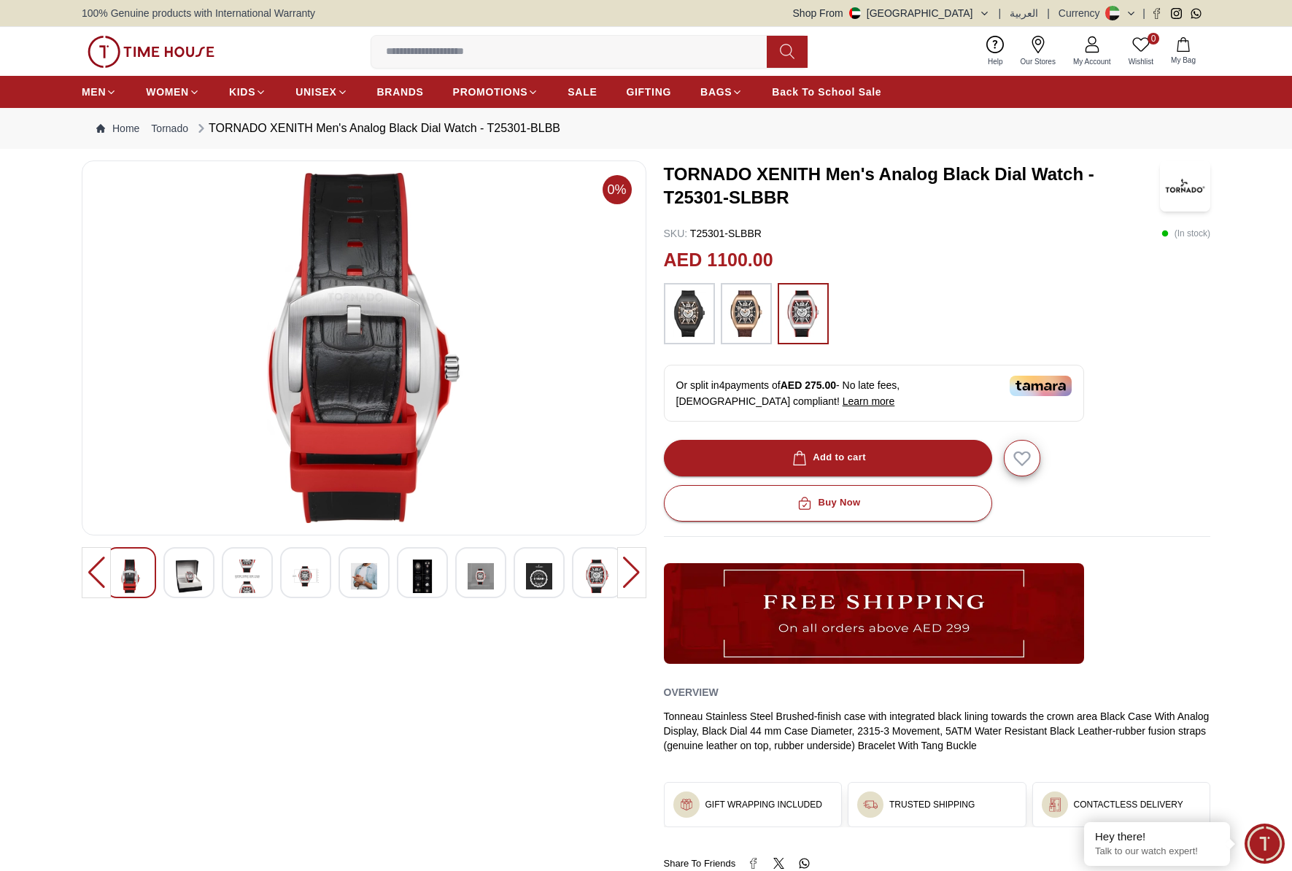
click at [241, 576] on img at bounding box center [247, 577] width 26 height 34
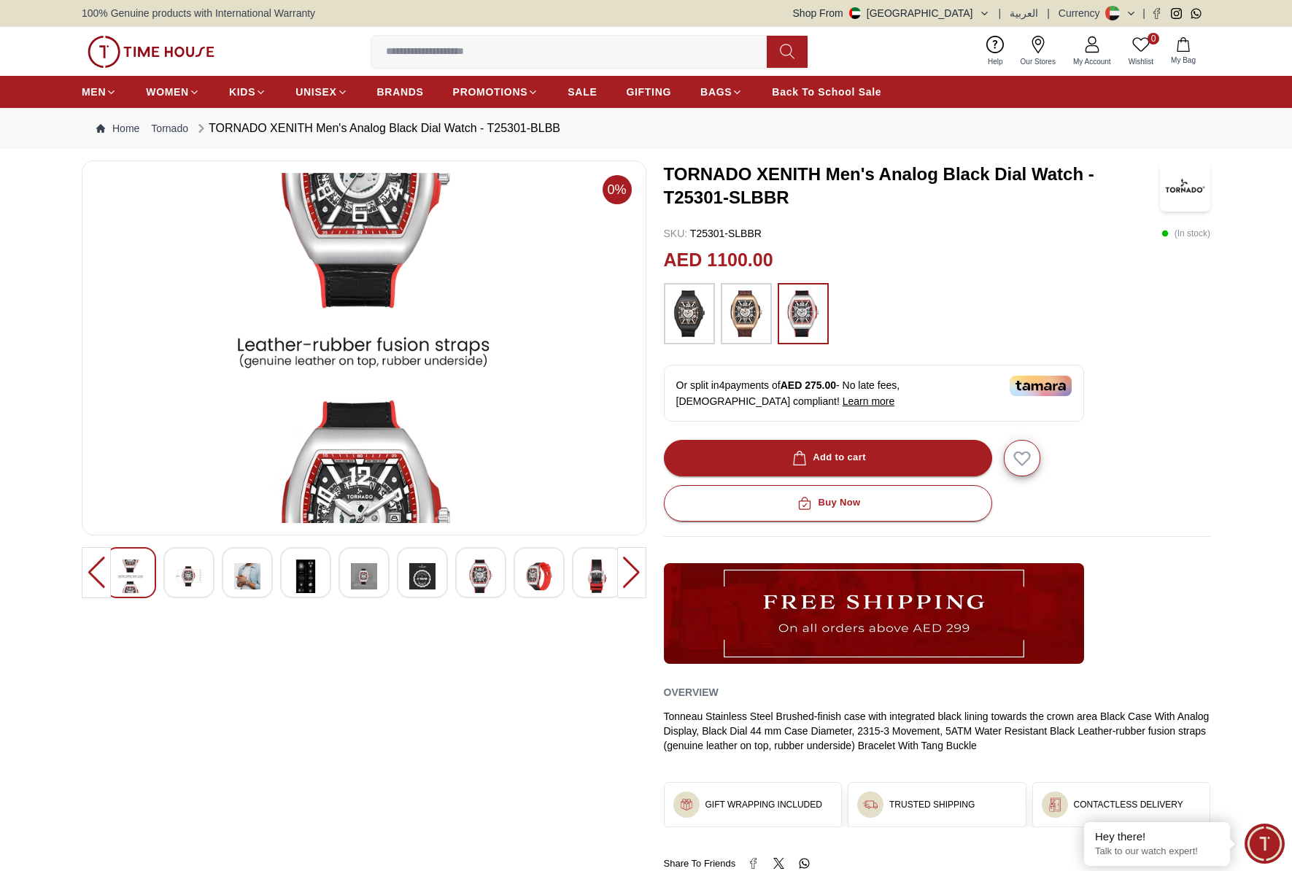
click at [252, 577] on img at bounding box center [247, 577] width 26 height 34
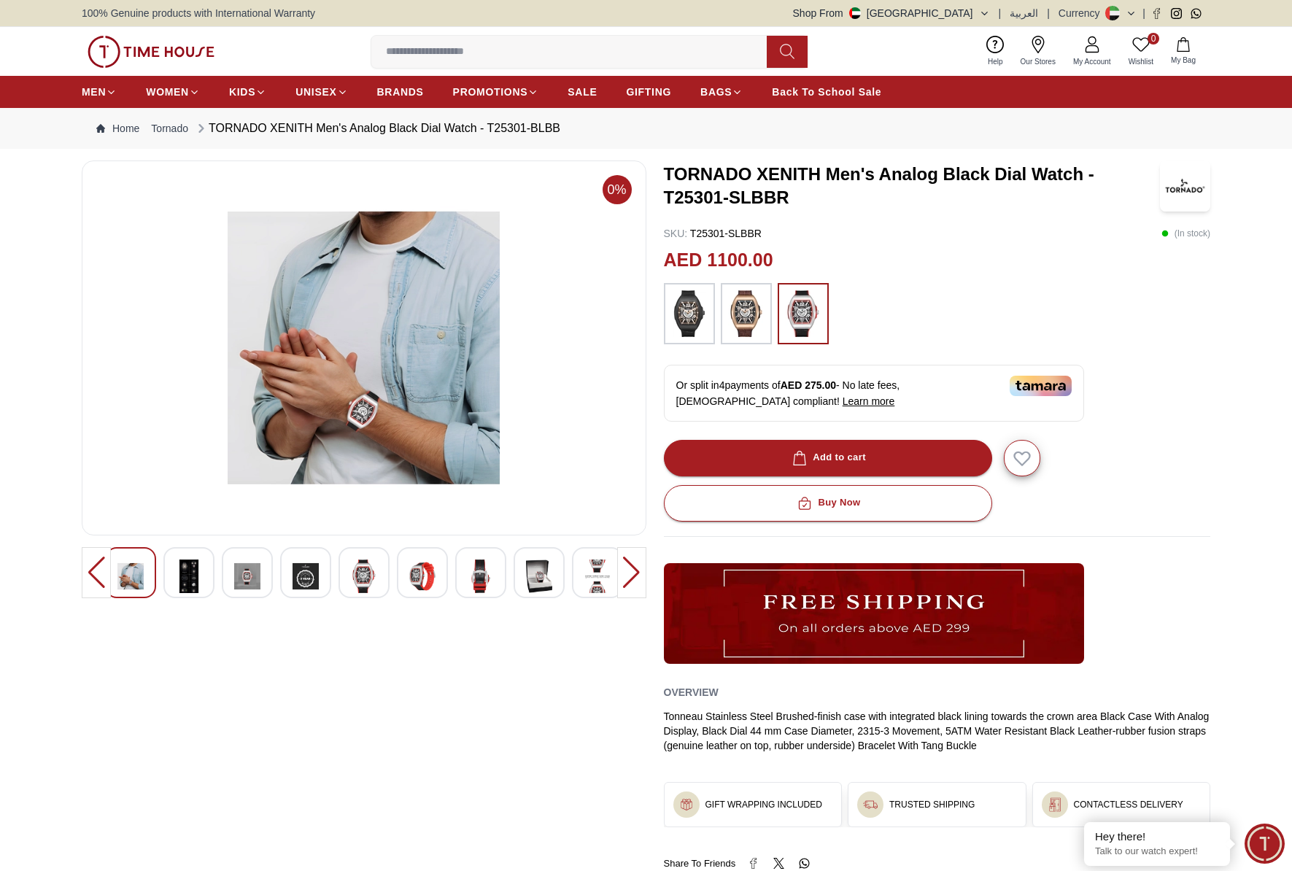
click at [236, 580] on img at bounding box center [247, 577] width 26 height 34
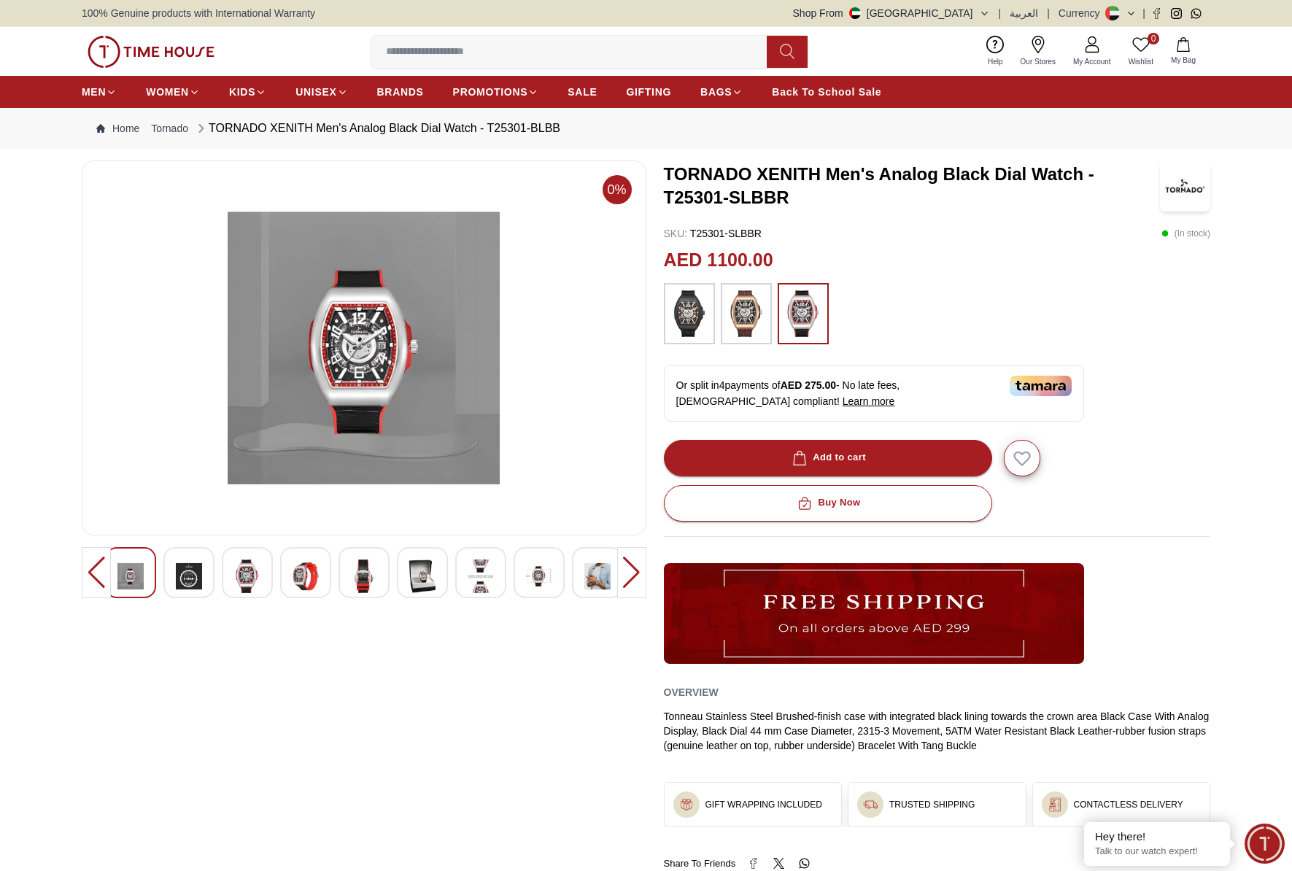
click at [248, 582] on img at bounding box center [247, 577] width 26 height 34
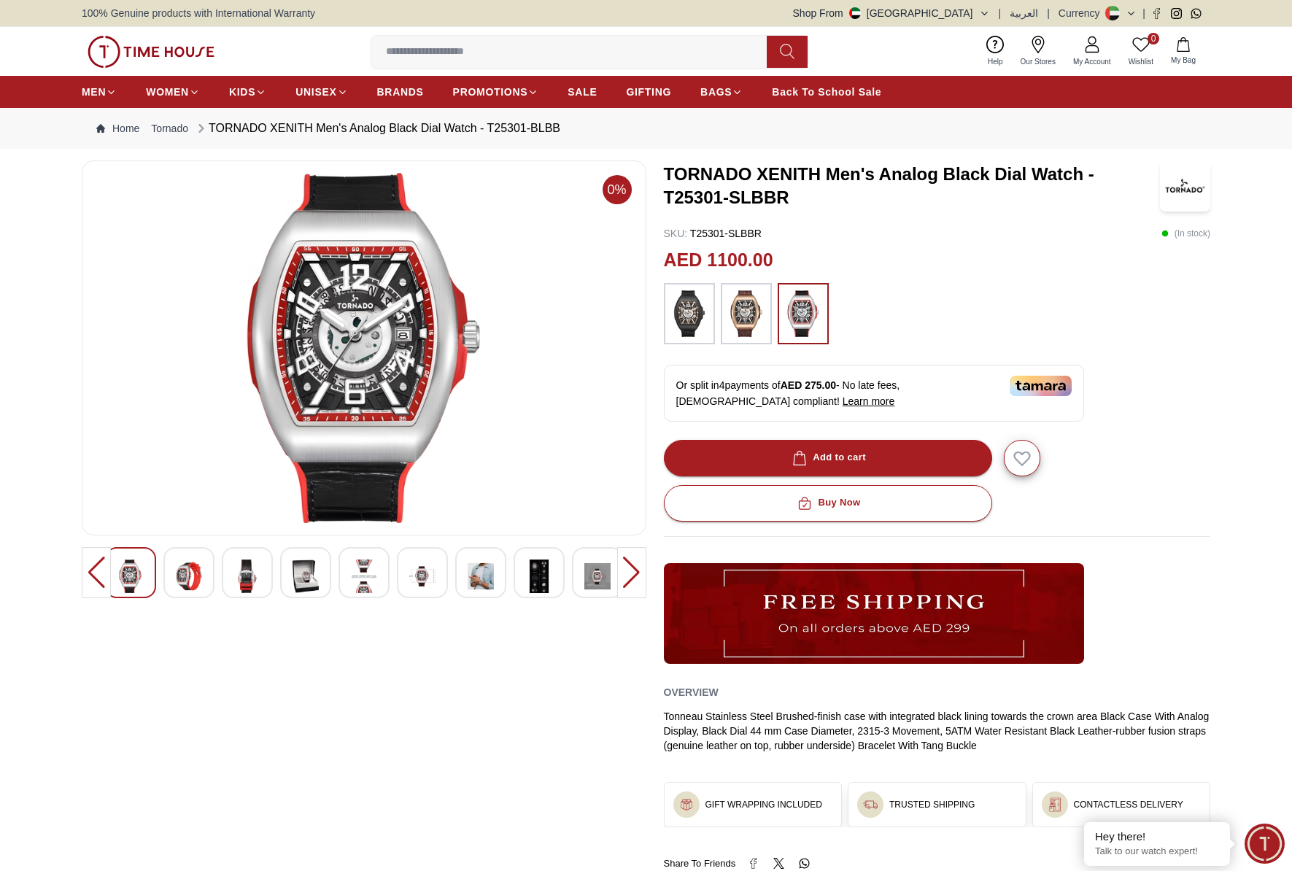
click at [177, 581] on img at bounding box center [189, 577] width 26 height 34
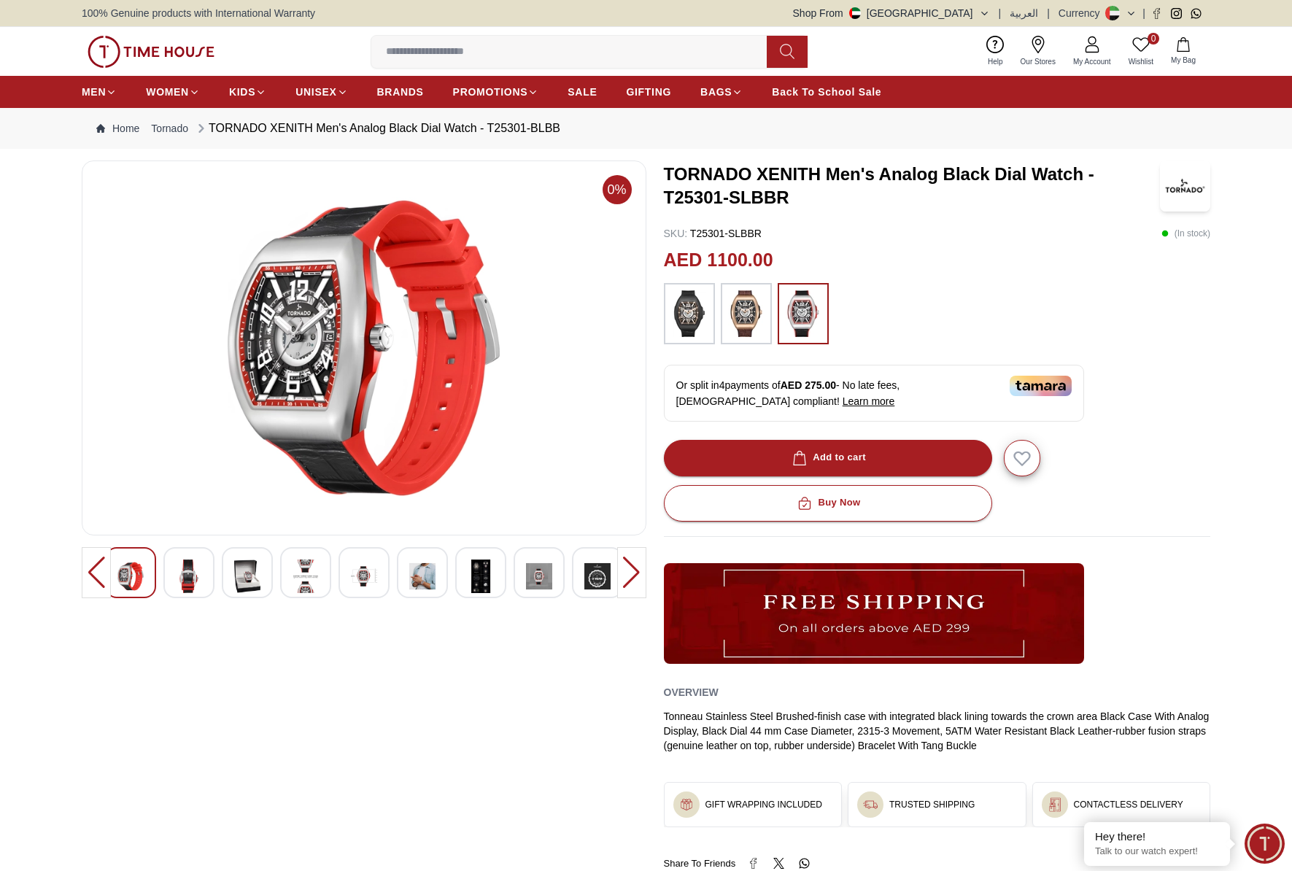
click at [742, 315] on img at bounding box center [746, 313] width 36 height 47
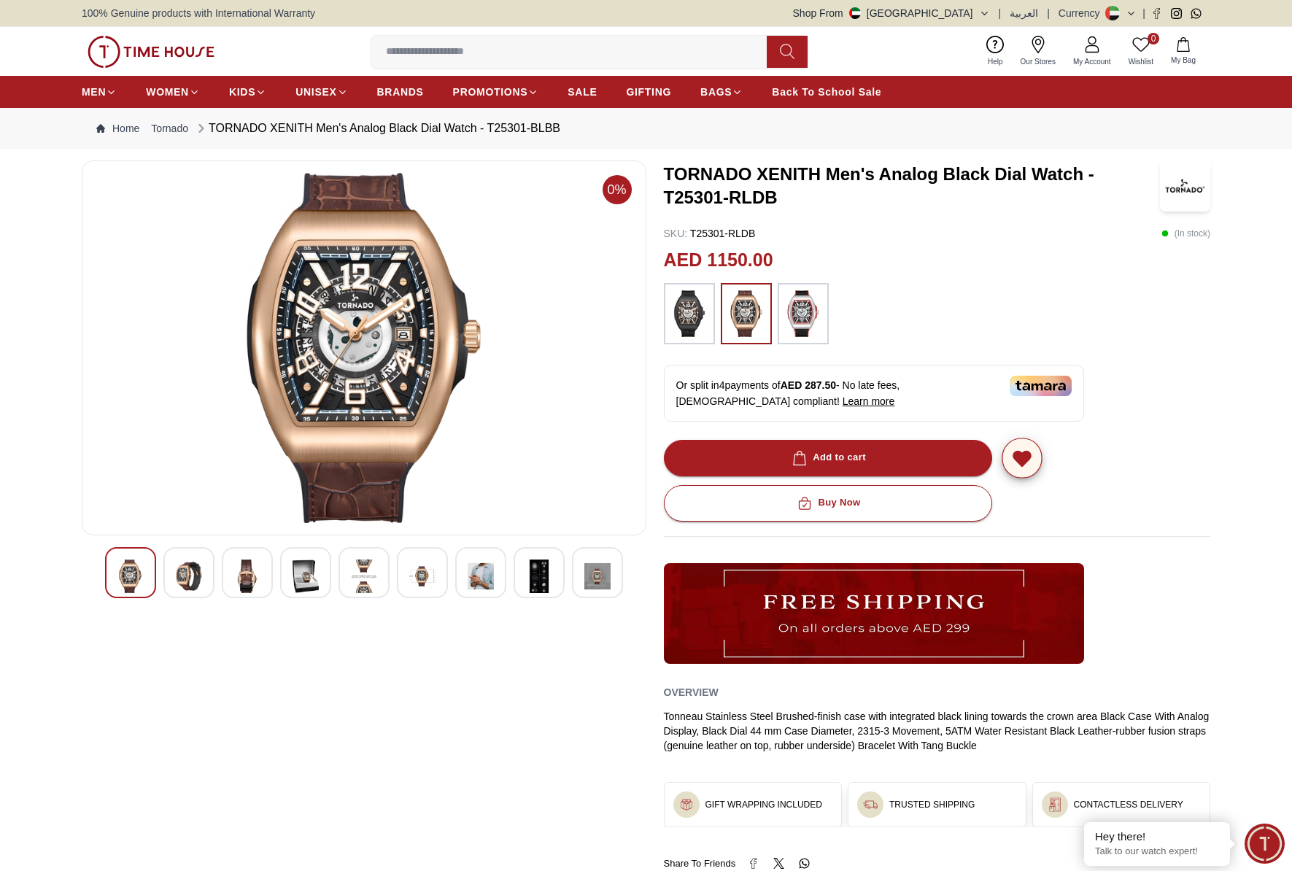
click at [1026, 466] on icon "button" at bounding box center [1022, 458] width 23 height 23
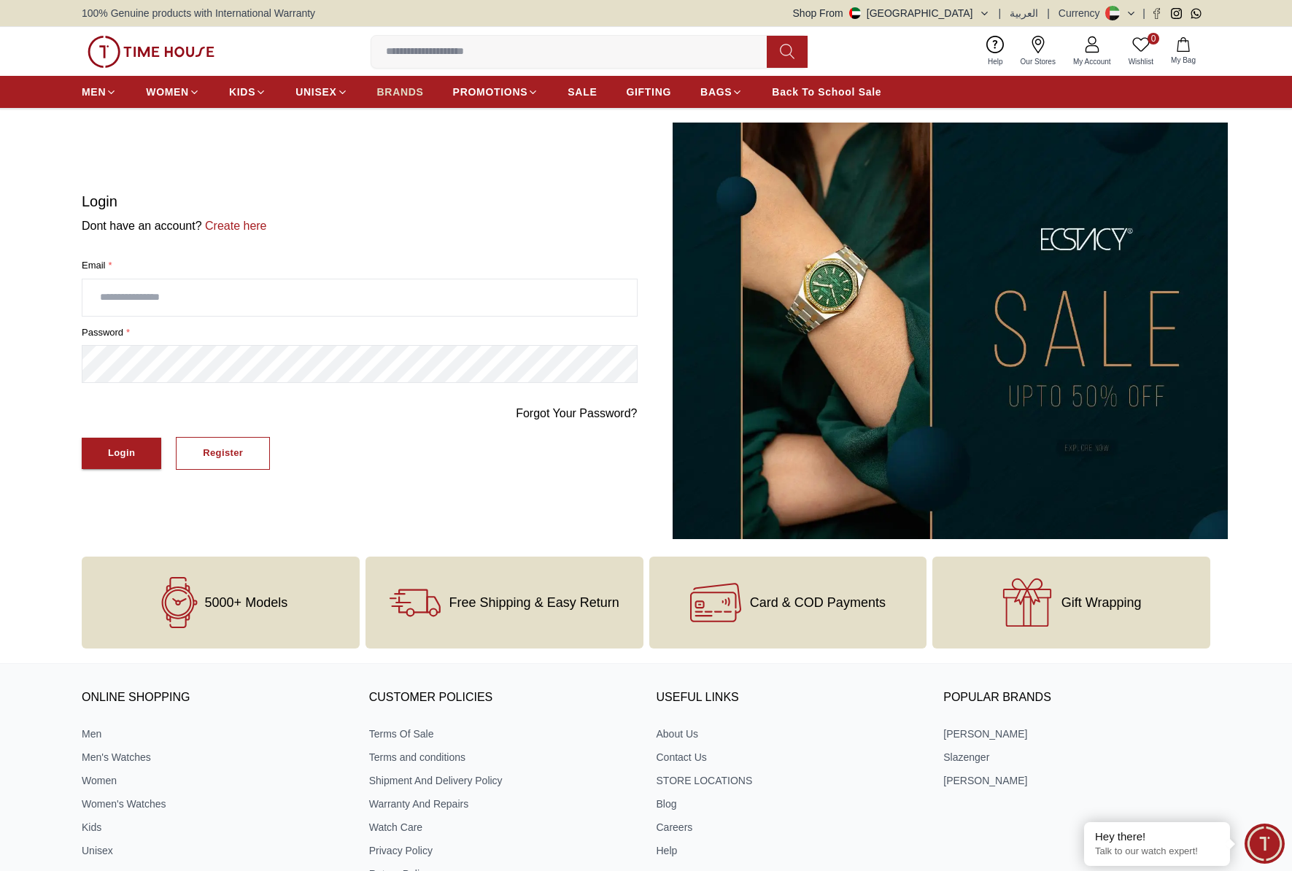
click at [392, 86] on span "BRANDS" at bounding box center [400, 92] width 47 height 15
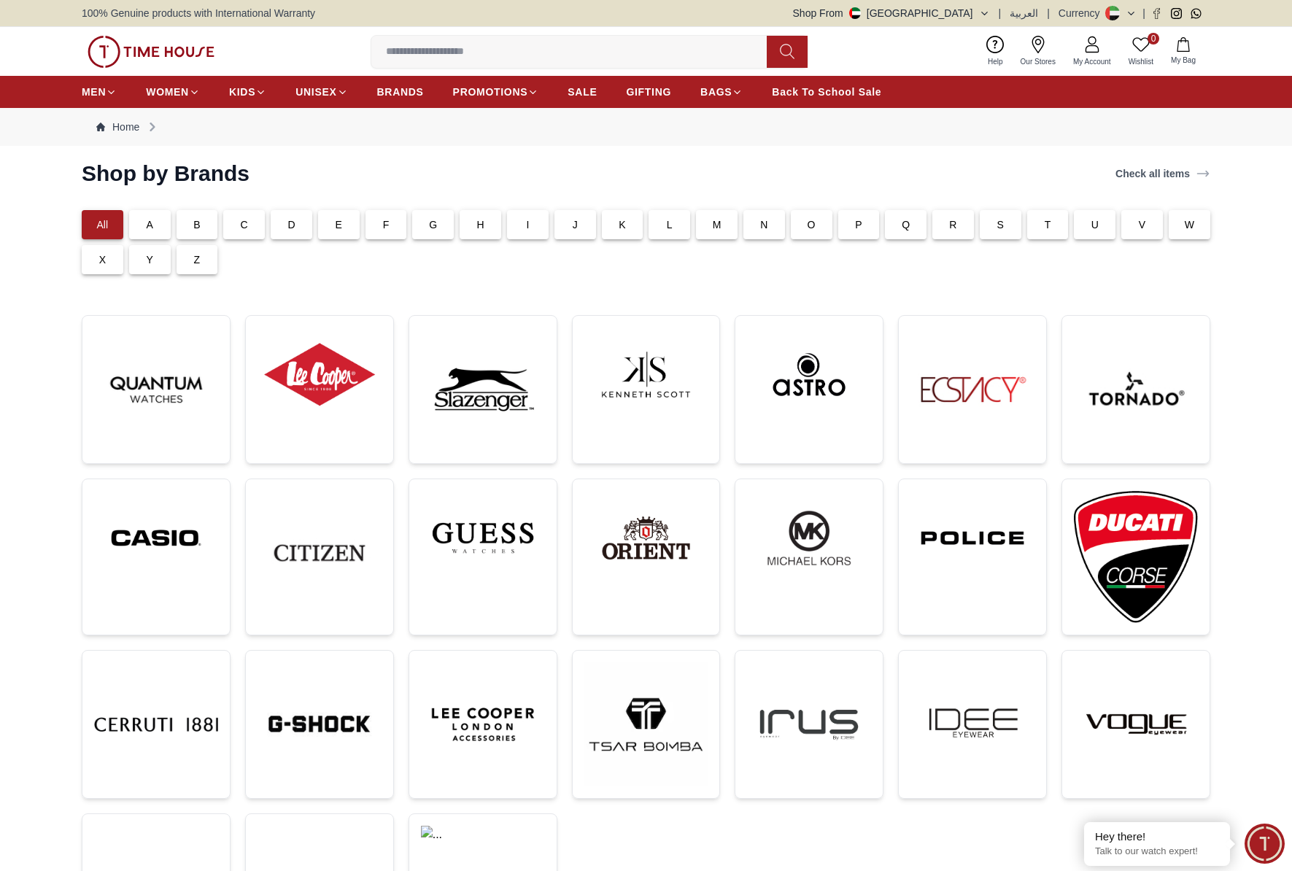
click at [633, 226] on div "K" at bounding box center [623, 224] width 42 height 29
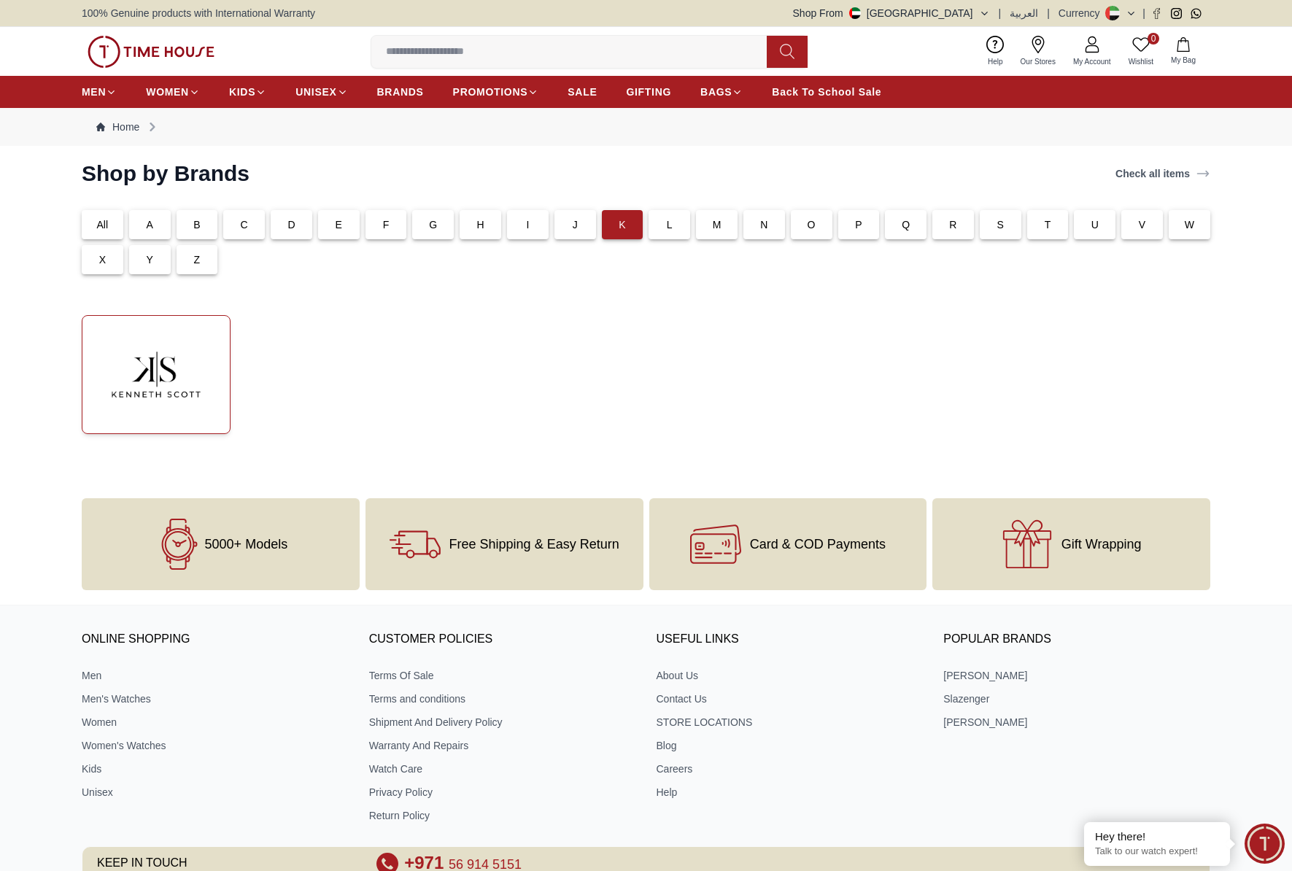
click at [148, 385] on img at bounding box center [156, 375] width 124 height 94
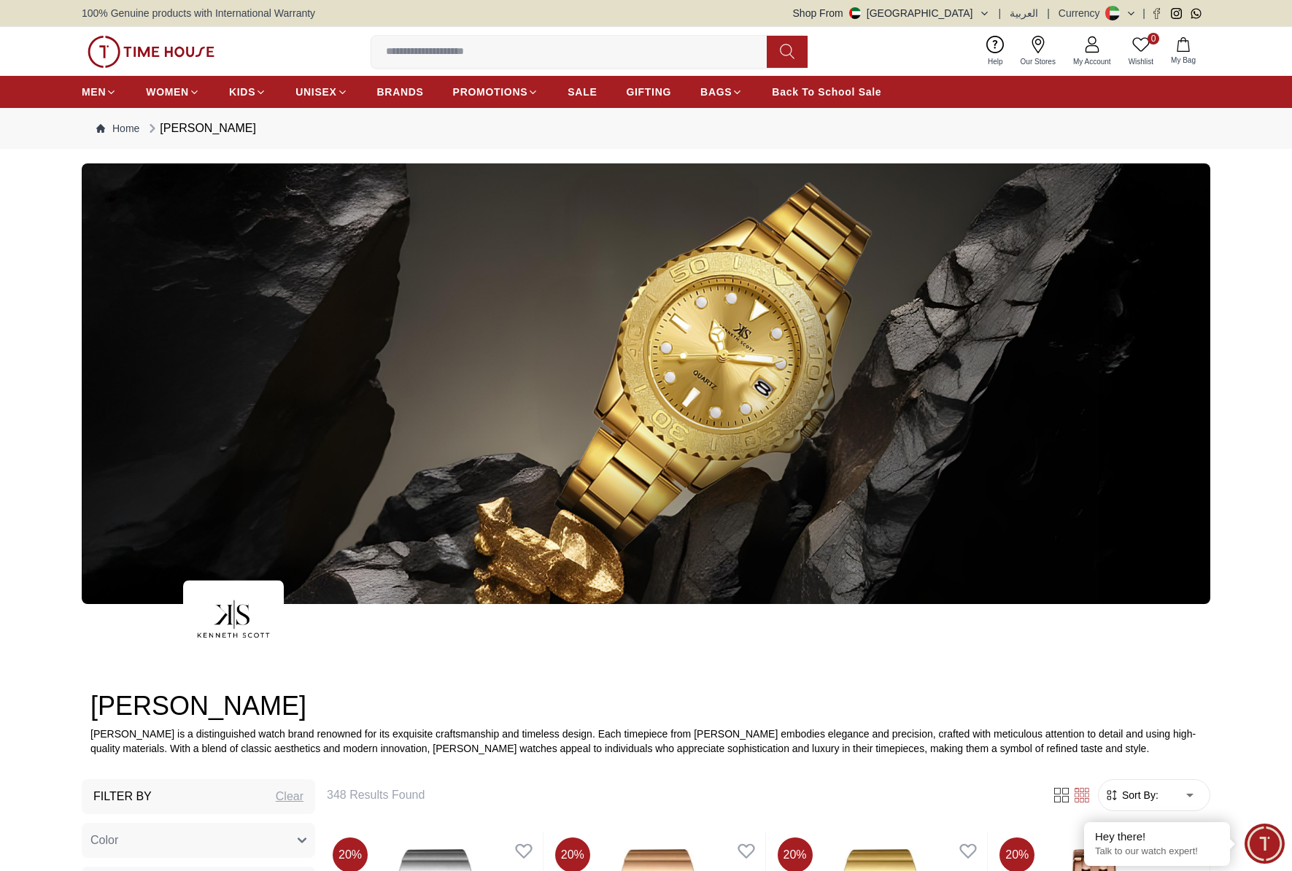
click at [183, 56] on img at bounding box center [151, 52] width 127 height 32
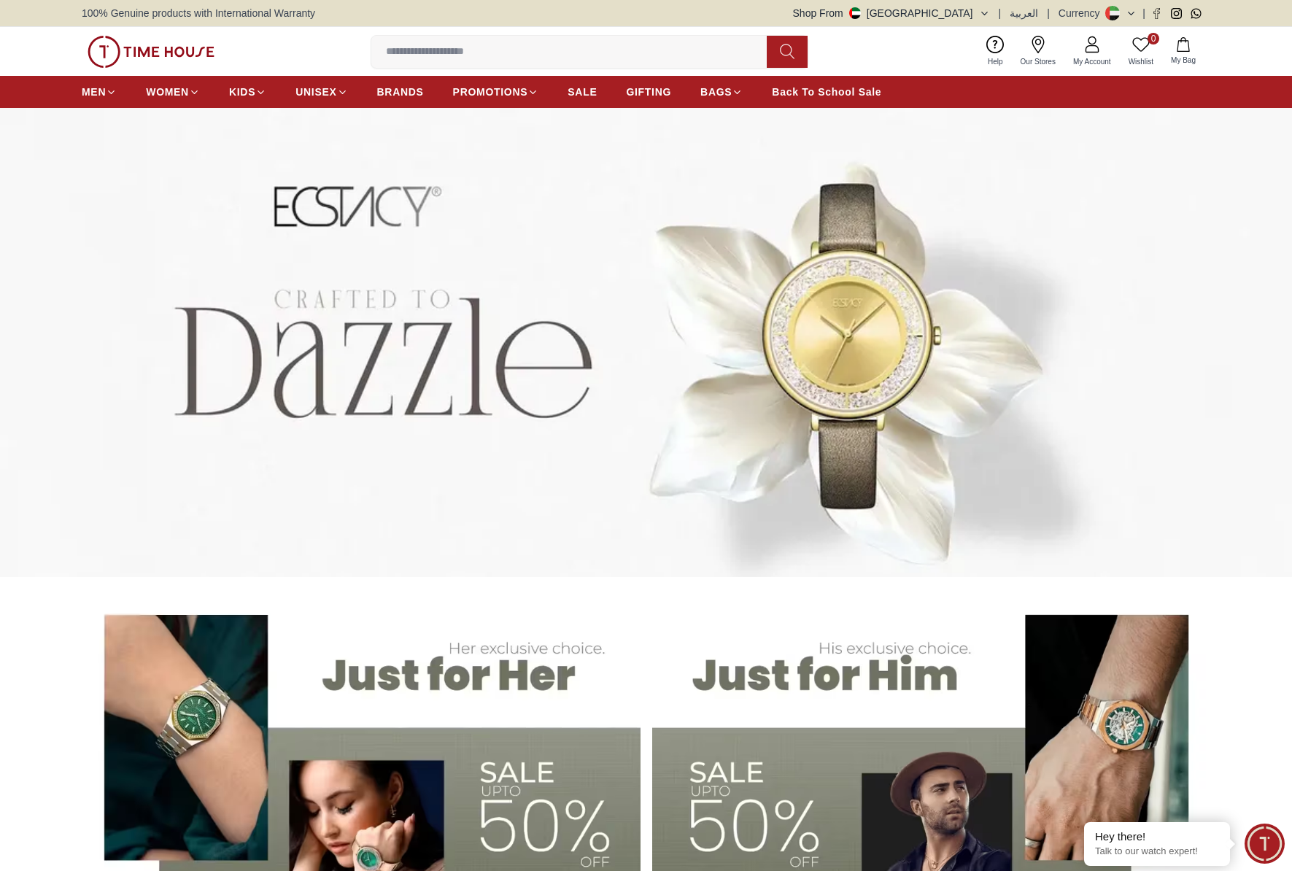
scroll to position [1, 0]
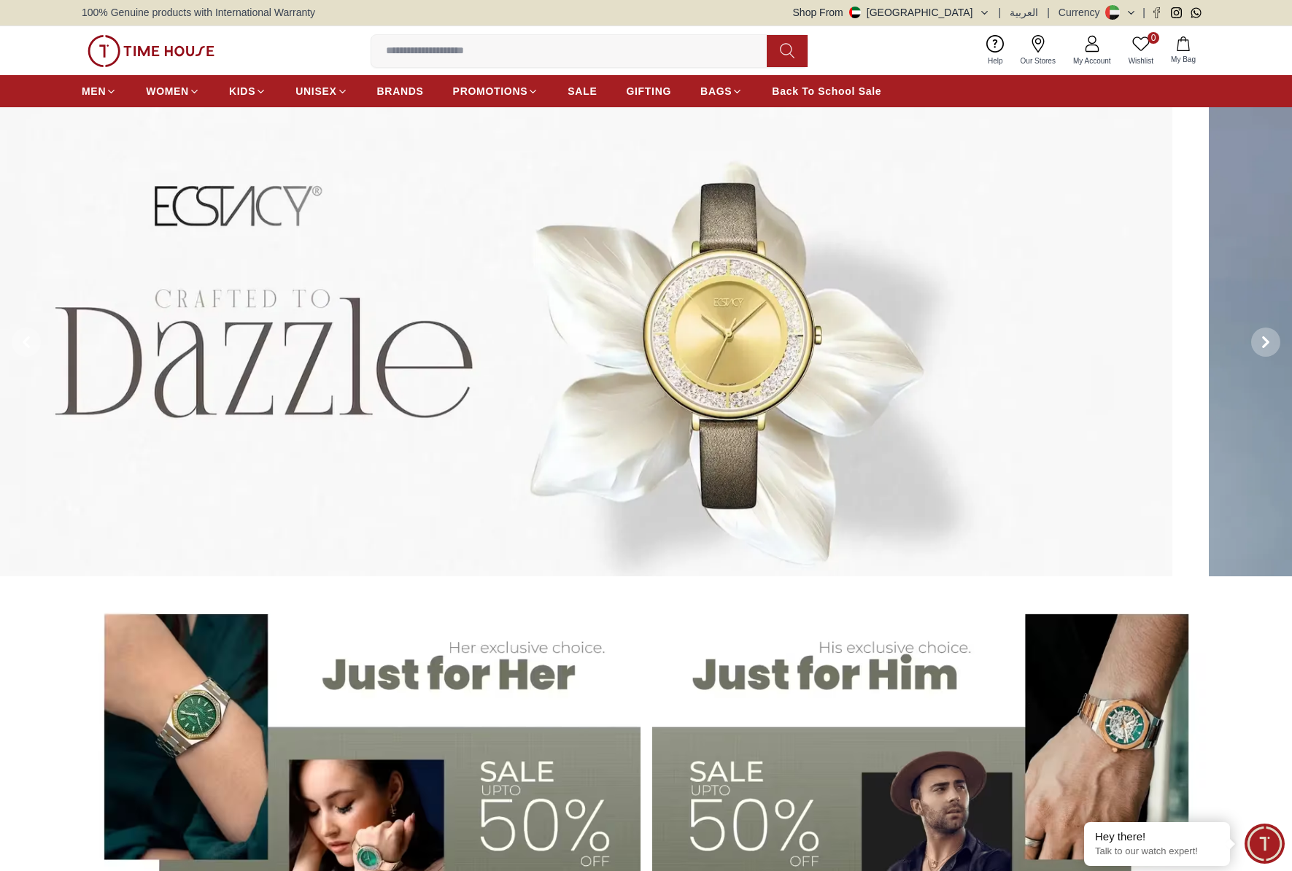
click at [248, 379] on img at bounding box center [526, 342] width 1292 height 470
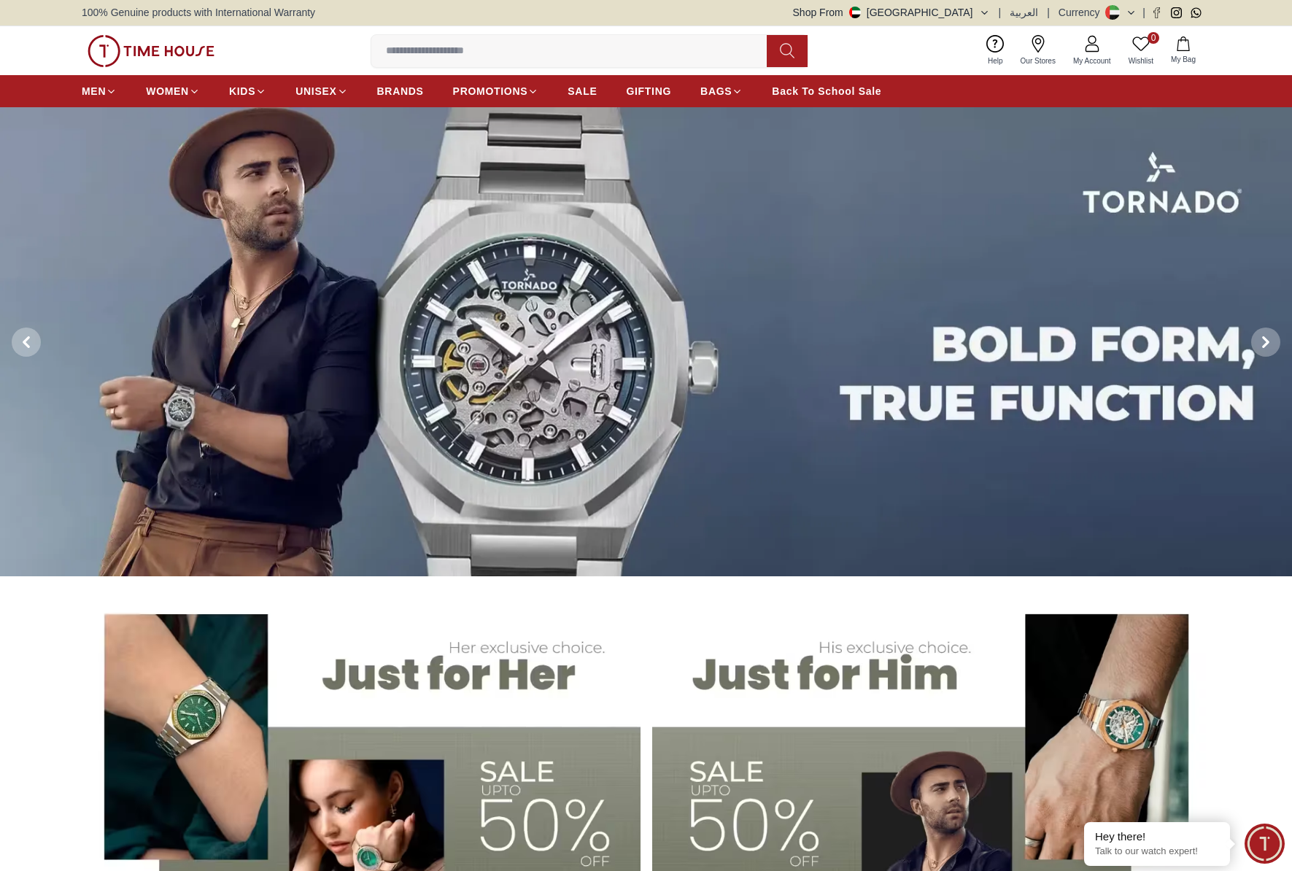
click at [284, 339] on img at bounding box center [646, 342] width 1292 height 470
